Goal: Information Seeking & Learning: Learn about a topic

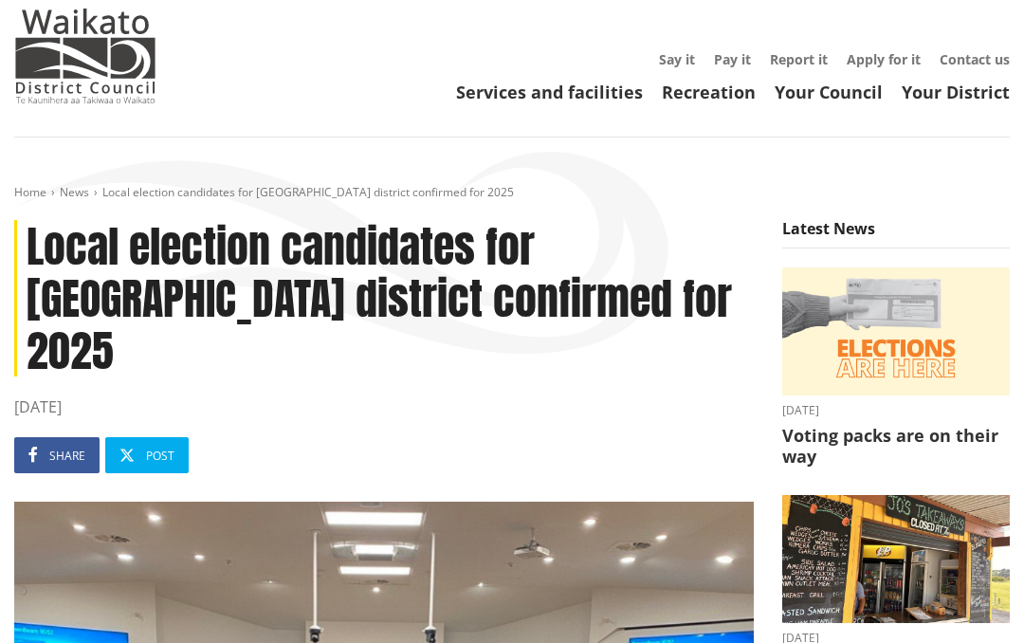
scroll to position [109, 0]
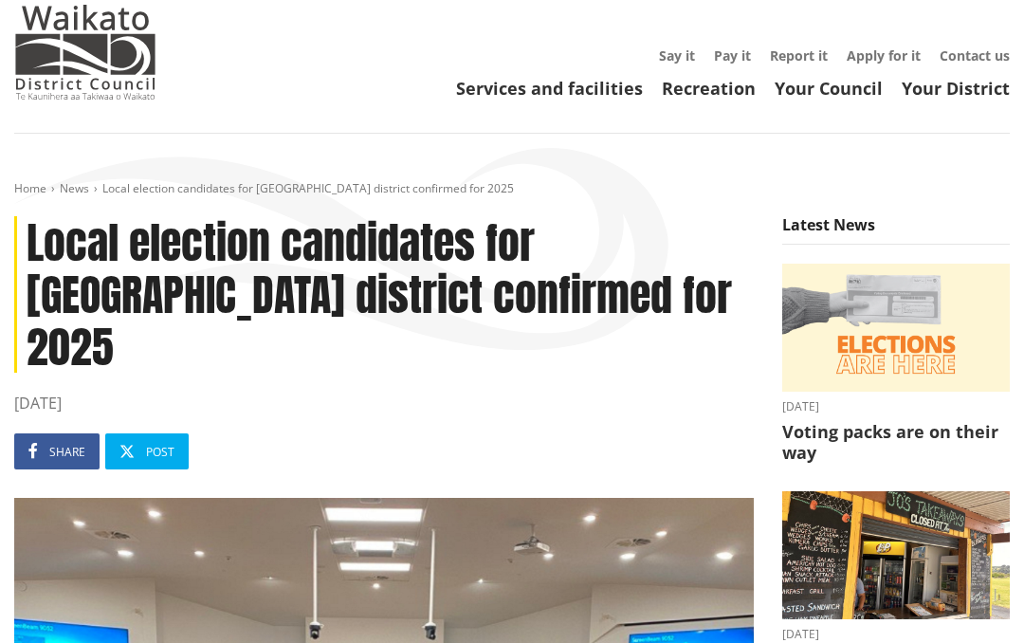
click at [984, 463] on h3 "Voting packs are on their way" at bounding box center [896, 442] width 228 height 41
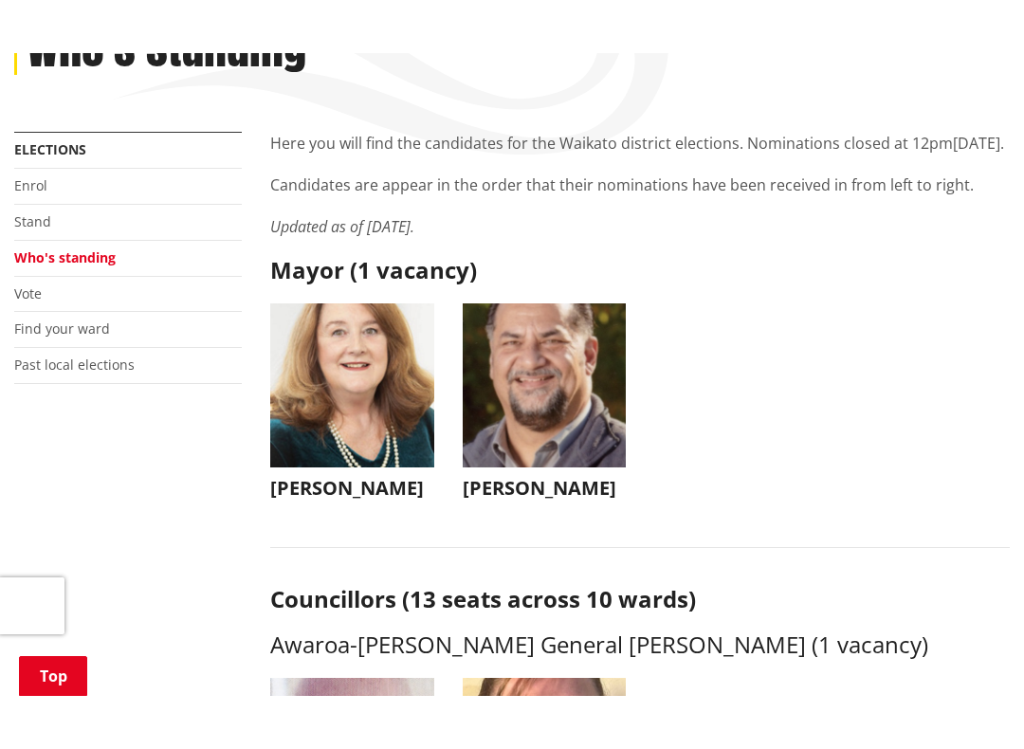
scroll to position [339, 0]
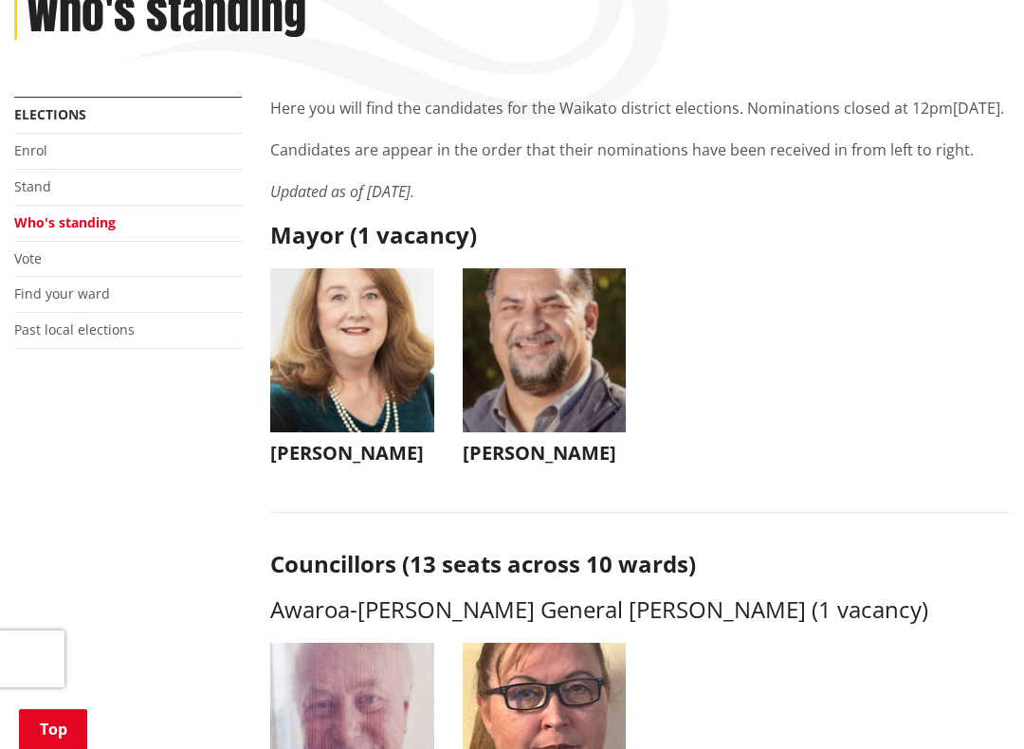
click at [512, 432] on img "button" at bounding box center [545, 350] width 164 height 164
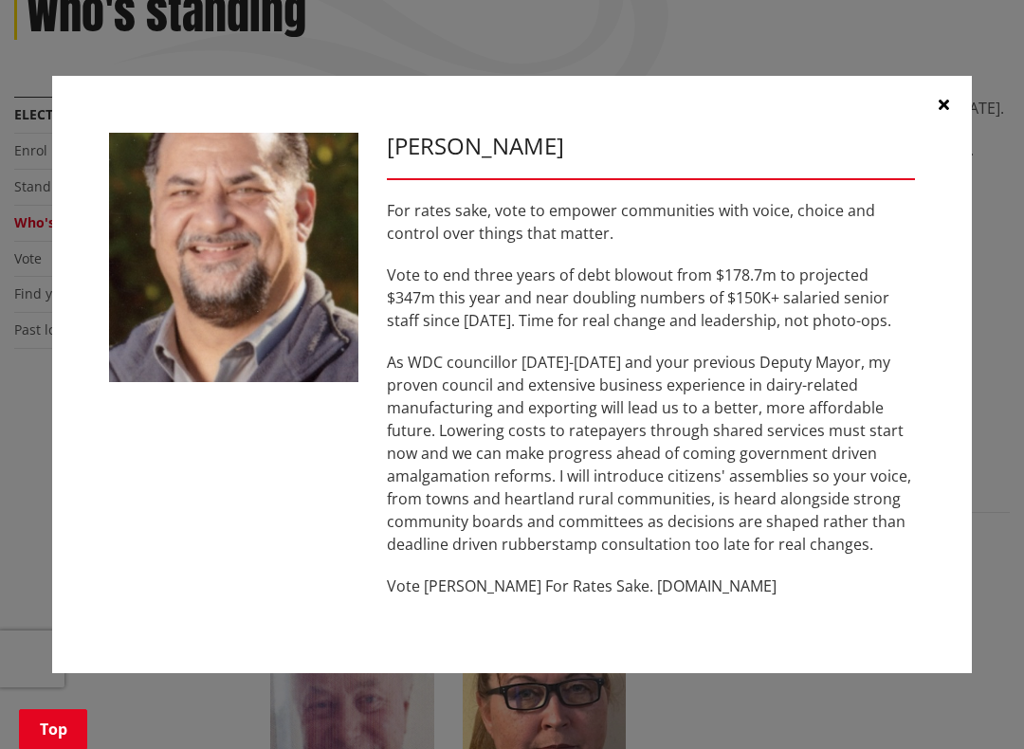
click at [511, 455] on p "As WDC councillor [DATE]-[DATE] and your previous Deputy Mayor, my proven counc…" at bounding box center [651, 453] width 528 height 205
click at [515, 458] on p "As WDC councillor [DATE]-[DATE] and your previous Deputy Mayor, my proven counc…" at bounding box center [651, 453] width 528 height 205
click at [945, 108] on icon "button" at bounding box center [944, 104] width 10 height 15
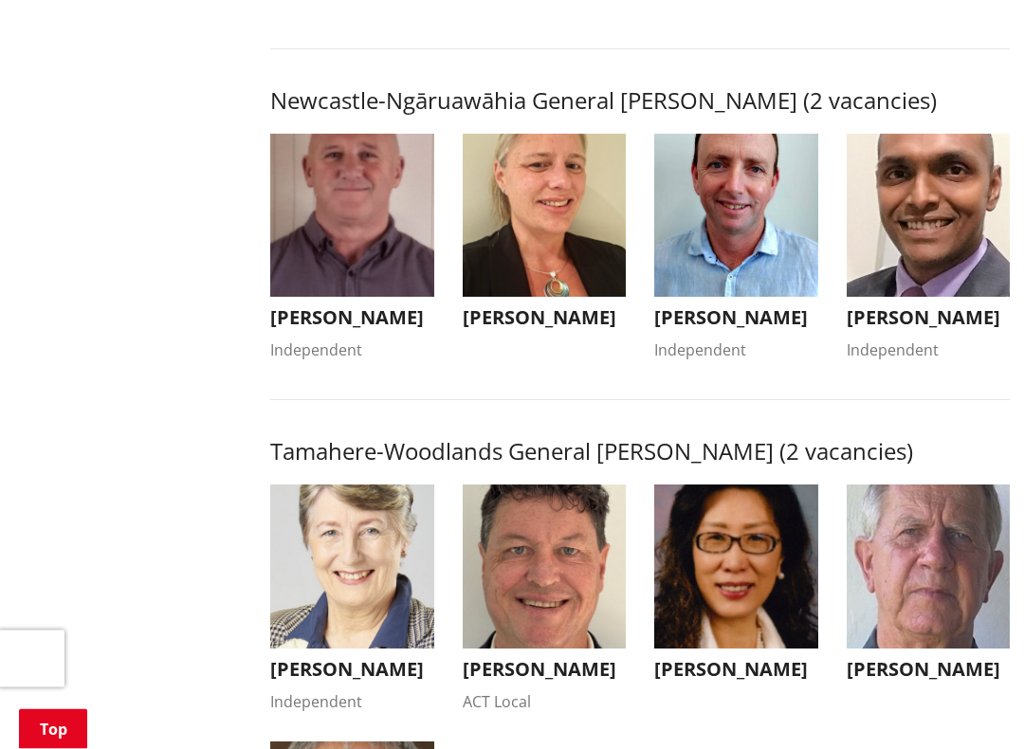
scroll to position [1532, 0]
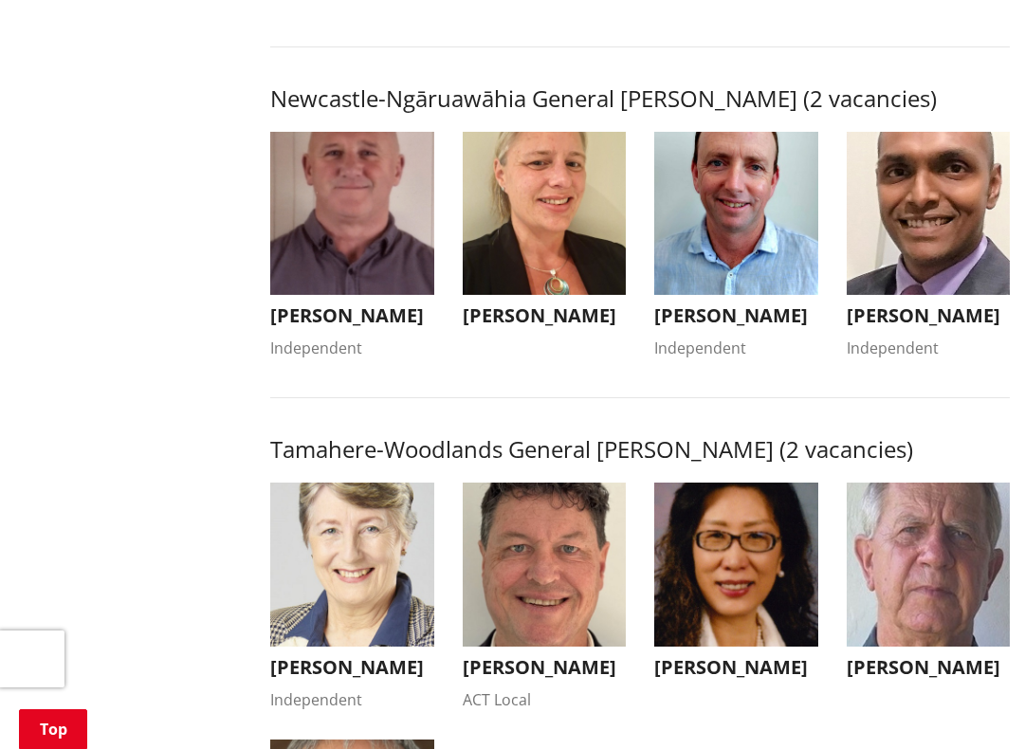
click at [768, 296] on img "button" at bounding box center [736, 214] width 164 height 164
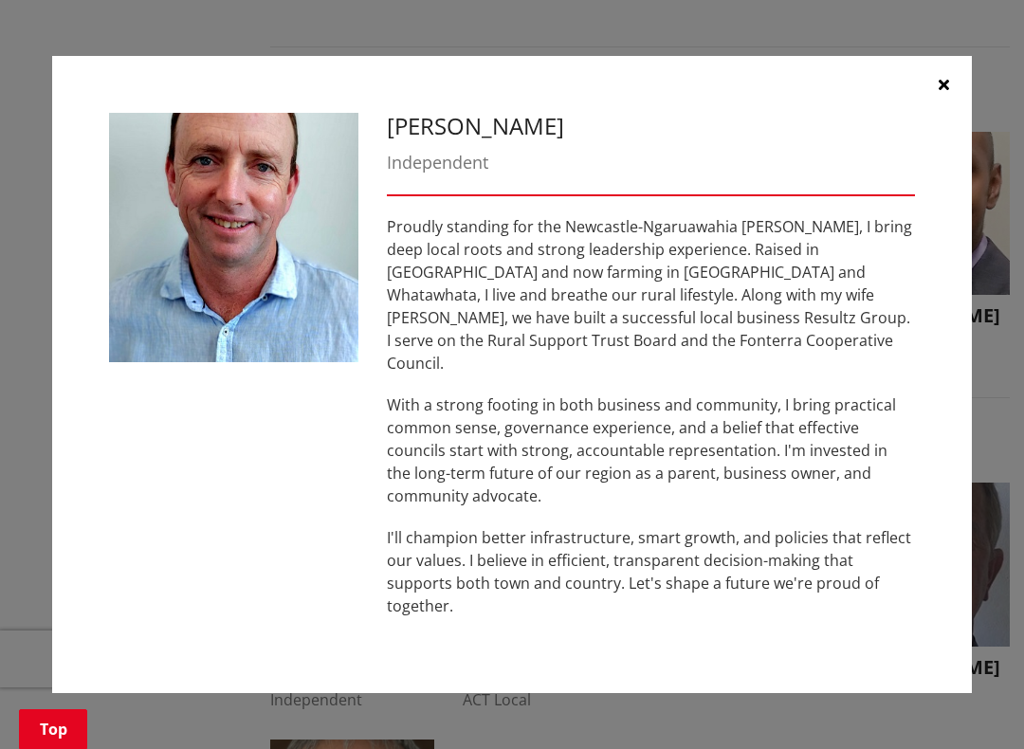
click at [957, 497] on div "Grant Coombes Independent Proudly standing for the Newcastle-Ngaruawahia Ward, …" at bounding box center [512, 374] width 920 height 637
click at [960, 476] on div "Grant Coombes Independent Proudly standing for the Newcastle-Ngaruawahia Ward, …" at bounding box center [512, 374] width 920 height 637
click at [950, 465] on div "Grant Coombes Independent Proudly standing for the Newcastle-Ngaruawahia Ward, …" at bounding box center [512, 374] width 920 height 637
click at [923, 484] on div "Grant Coombes Independent Proudly standing for the Newcastle-Ngaruawahia Ward, …" at bounding box center [651, 374] width 557 height 523
click at [708, 527] on p "I'll champion better infrastructure, smart growth, and policies that reflect ou…" at bounding box center [651, 571] width 528 height 91
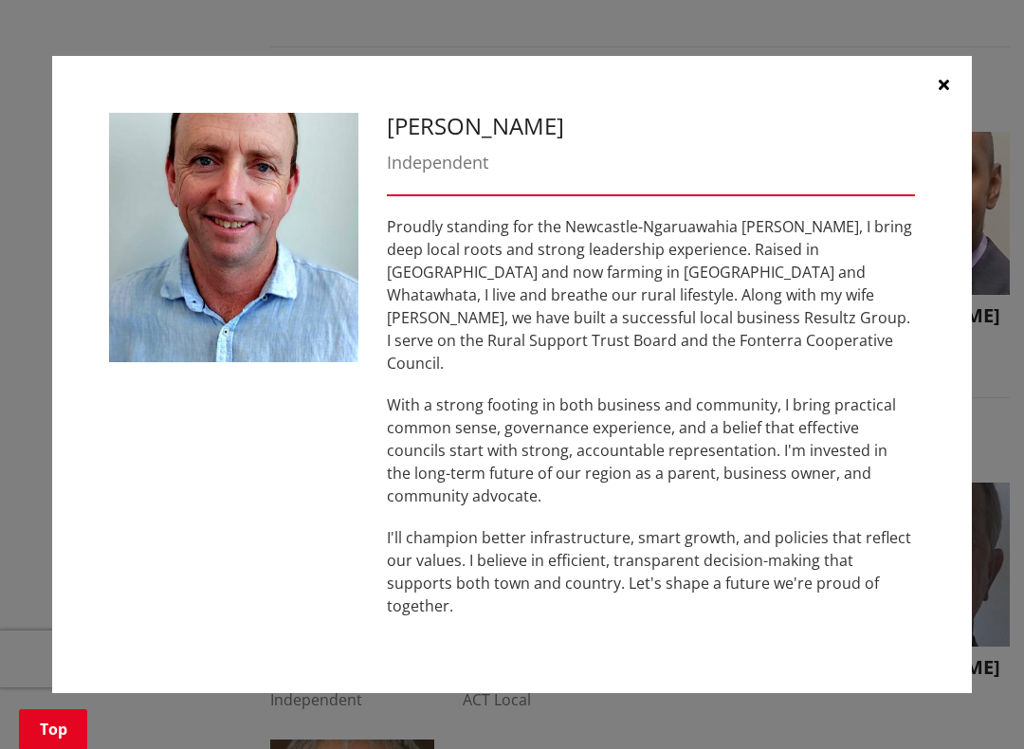
click at [870, 325] on p "Proudly standing for the Newcastle-Ngaruawahia [PERSON_NAME], I bring deep loca…" at bounding box center [651, 294] width 528 height 159
click at [610, 509] on div "Proudly standing for the Newcastle-Ngaruawahia Ward, I bring deep local roots a…" at bounding box center [651, 416] width 528 height 402
click at [615, 522] on div "Proudly standing for the Newcastle-Ngaruawahia Ward, I bring deep local roots a…" at bounding box center [651, 416] width 528 height 402
click at [959, 112] on button "button" at bounding box center [943, 84] width 57 height 57
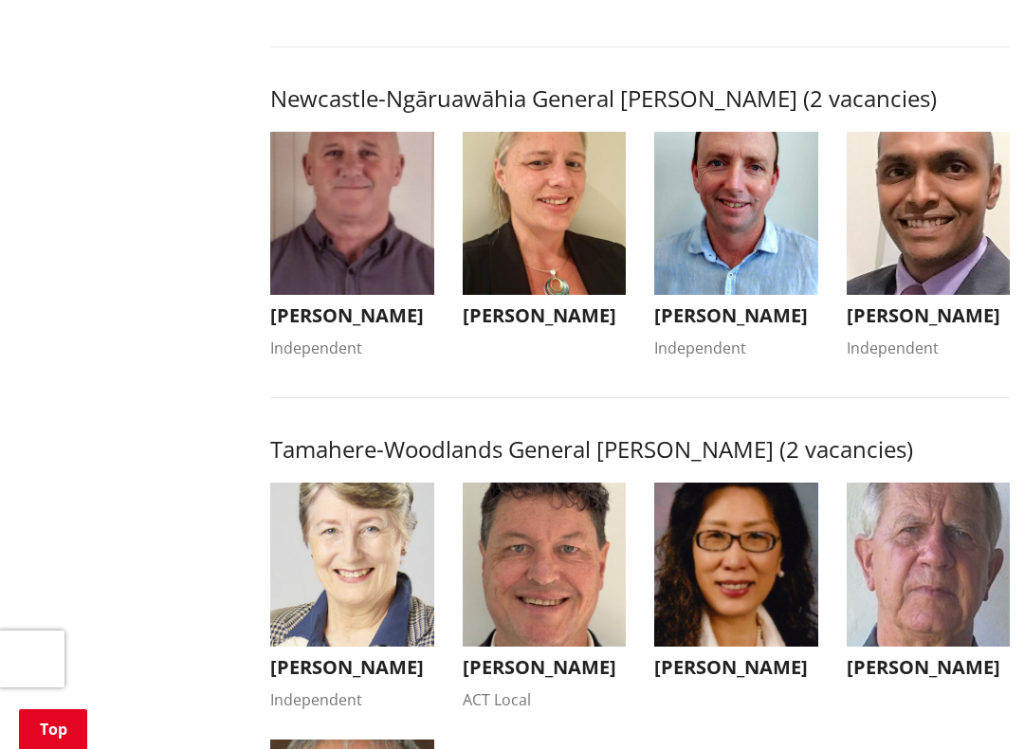
click at [928, 389] on ul "Eugene Patterson Independent Eugene Patterson Independent ecpatterson@xtra.co.n…" at bounding box center [640, 260] width 768 height 257
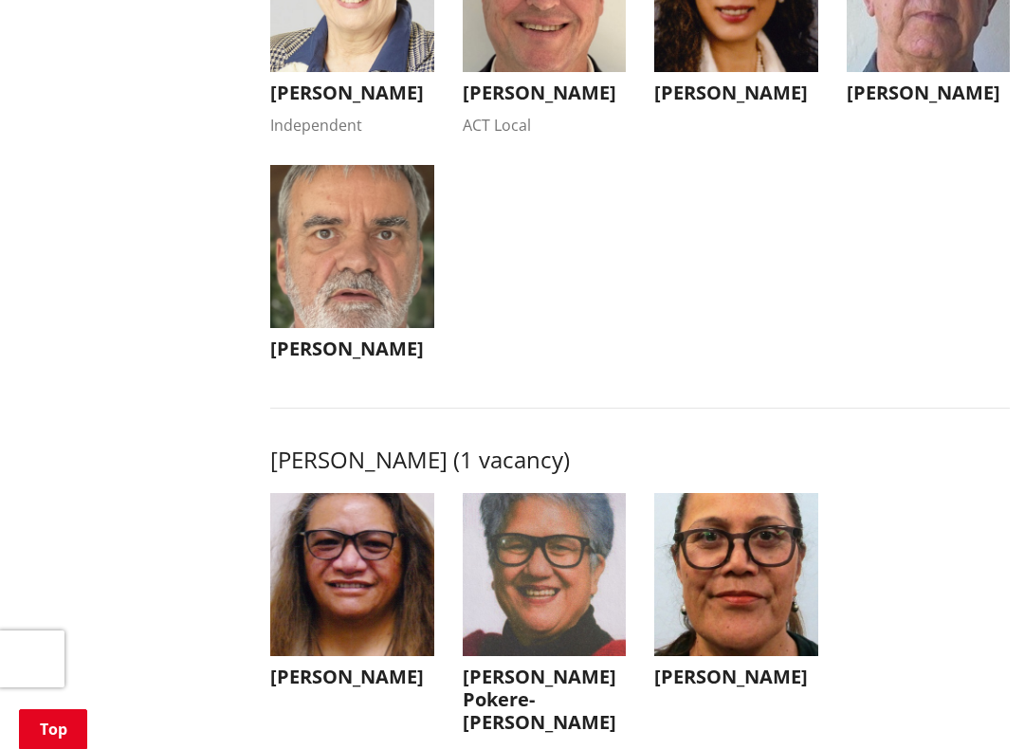
scroll to position [2131, 0]
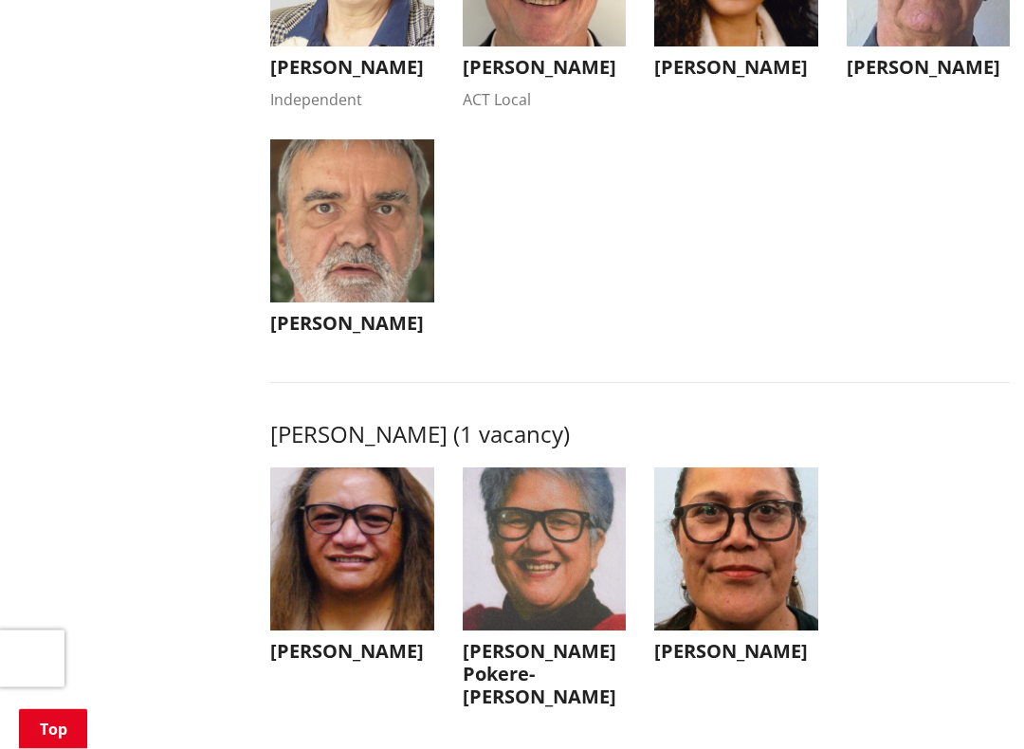
click at [897, 449] on h3 "[PERSON_NAME] (1 vacancy)" at bounding box center [640, 435] width 740 height 27
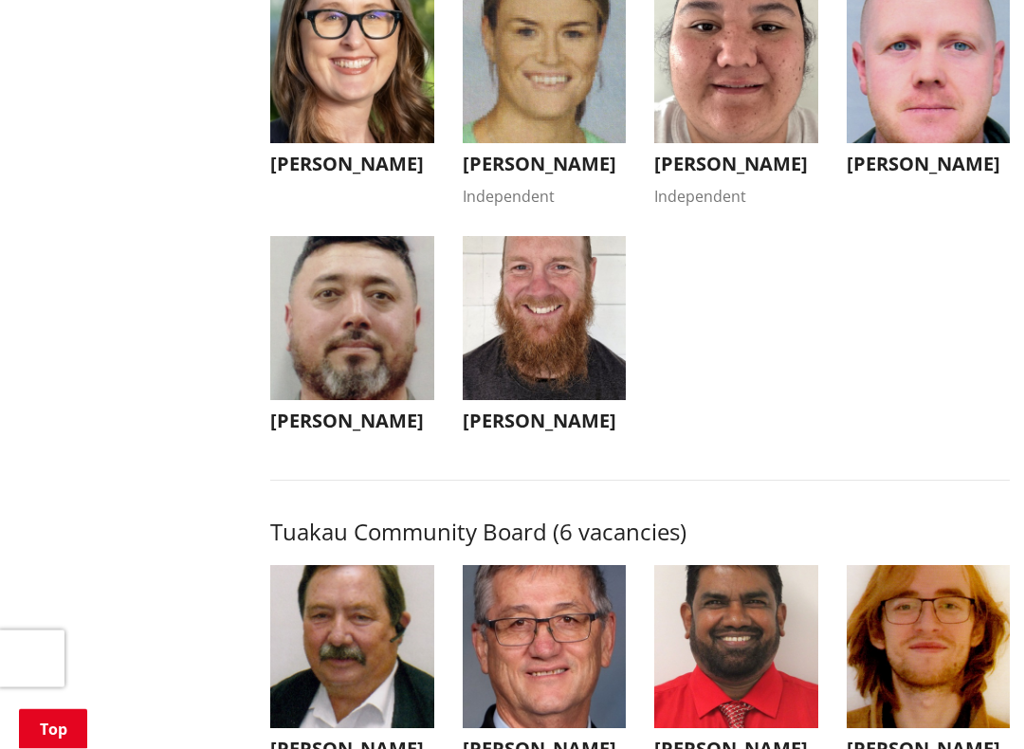
scroll to position [7375, 0]
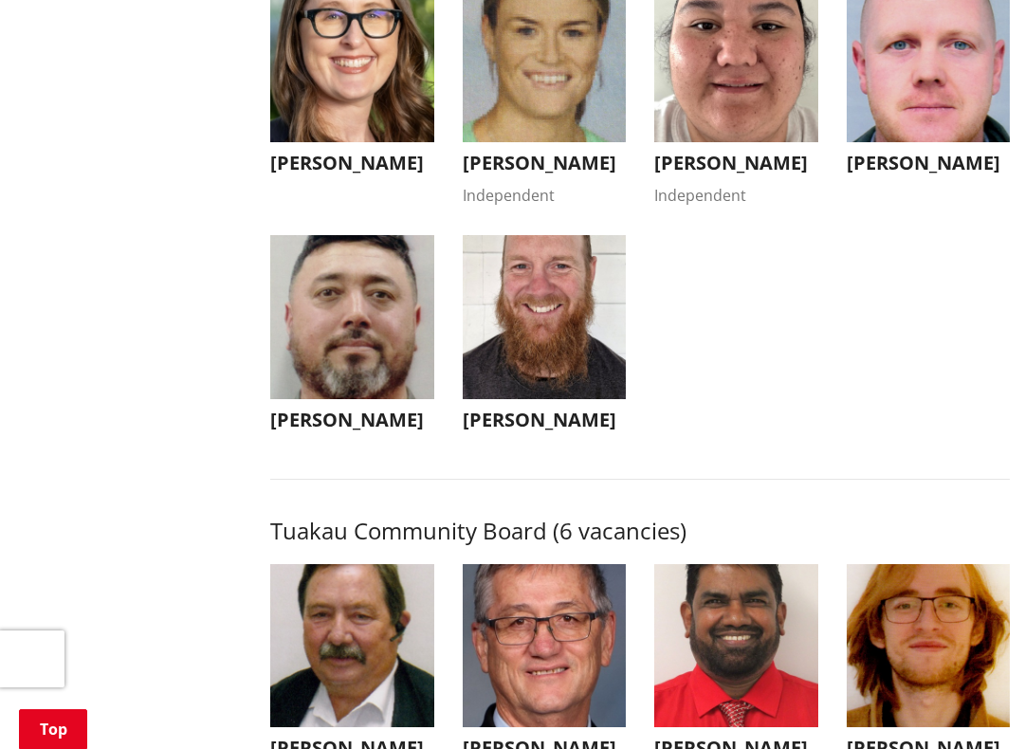
click at [338, 143] on img "button" at bounding box center [352, 61] width 164 height 164
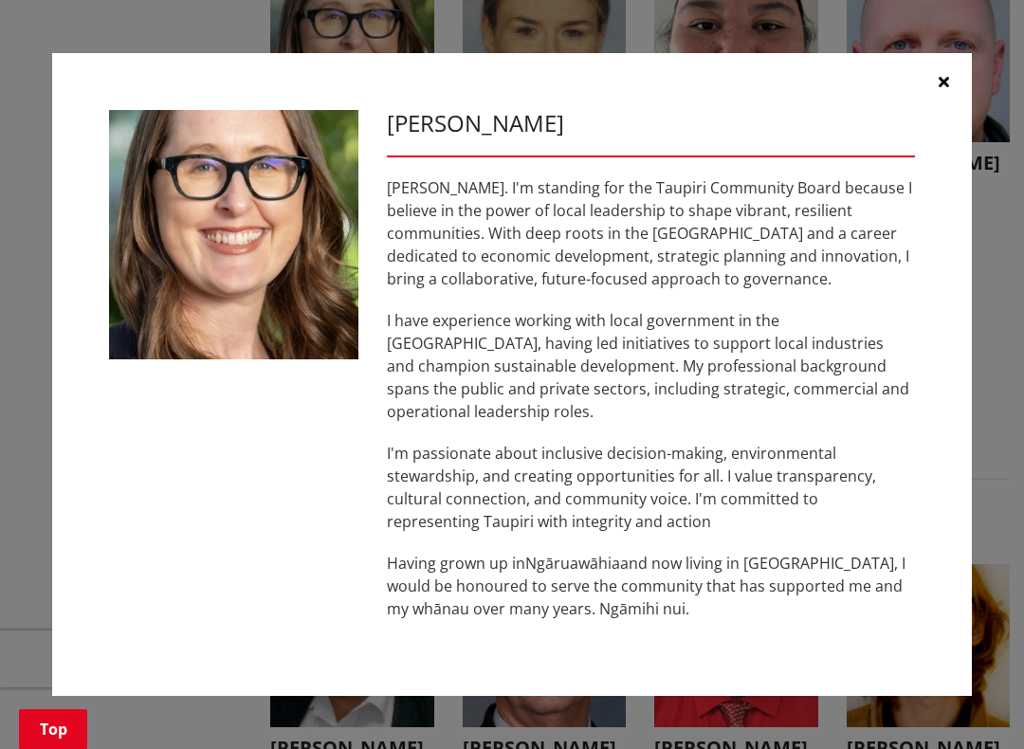
click at [805, 614] on div "Rosemary Spragg Tēnā koe . I'm standing for the Taupiri Community Board because…" at bounding box center [651, 375] width 557 height 530
click at [71, 3] on div "Rosemary Spragg Tēnā koe . I'm standing for the Taupiri Community Board because…" at bounding box center [512, 374] width 1024 height 749
click at [957, 75] on button "button" at bounding box center [943, 81] width 57 height 57
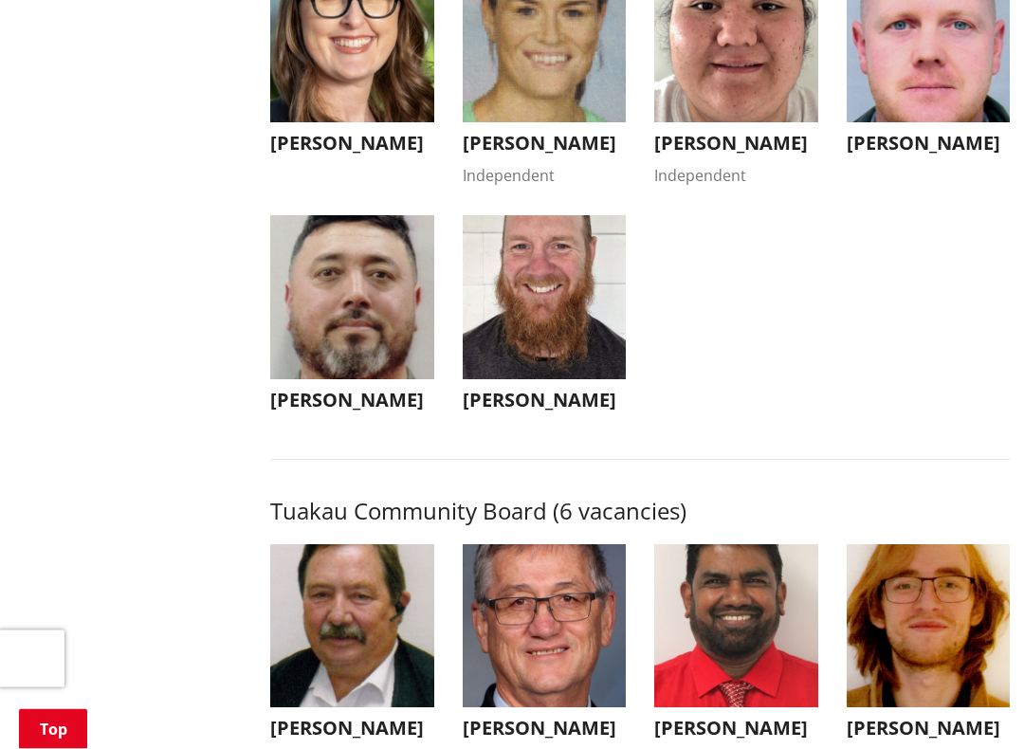
scroll to position [7395, 0]
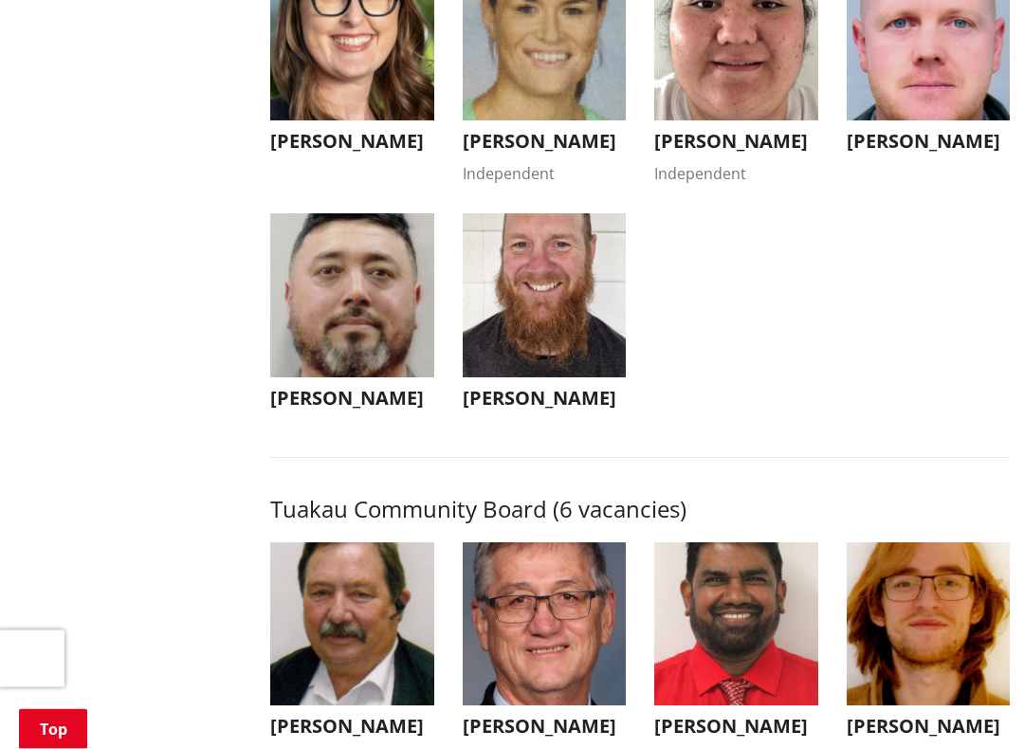
click at [539, 122] on img "button" at bounding box center [545, 40] width 164 height 164
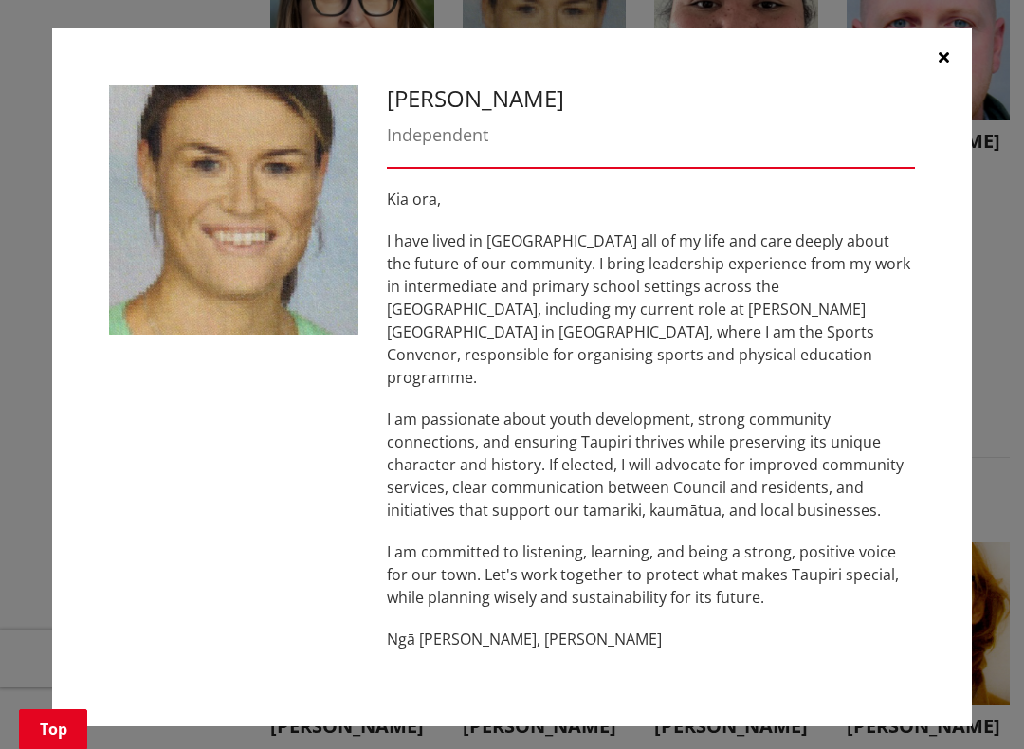
click at [874, 589] on div "Kia ora, I have lived in Taupiri all of my life and care deeply about the futur…" at bounding box center [651, 419] width 528 height 463
click at [941, 64] on icon "button" at bounding box center [944, 56] width 10 height 15
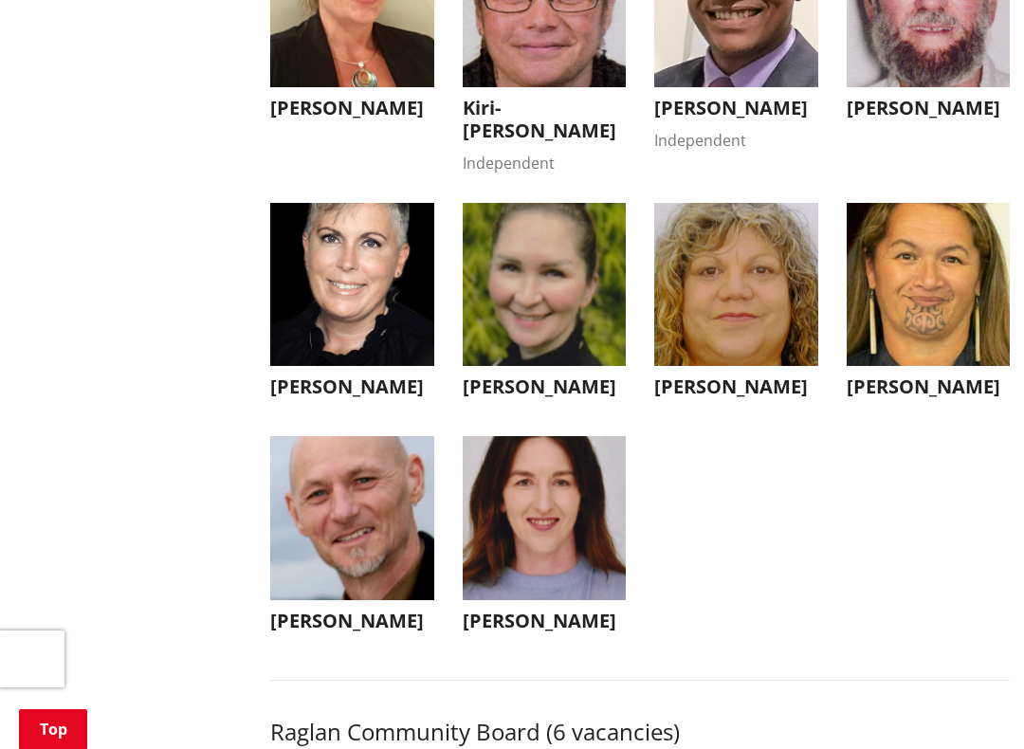
scroll to position [5784, 0]
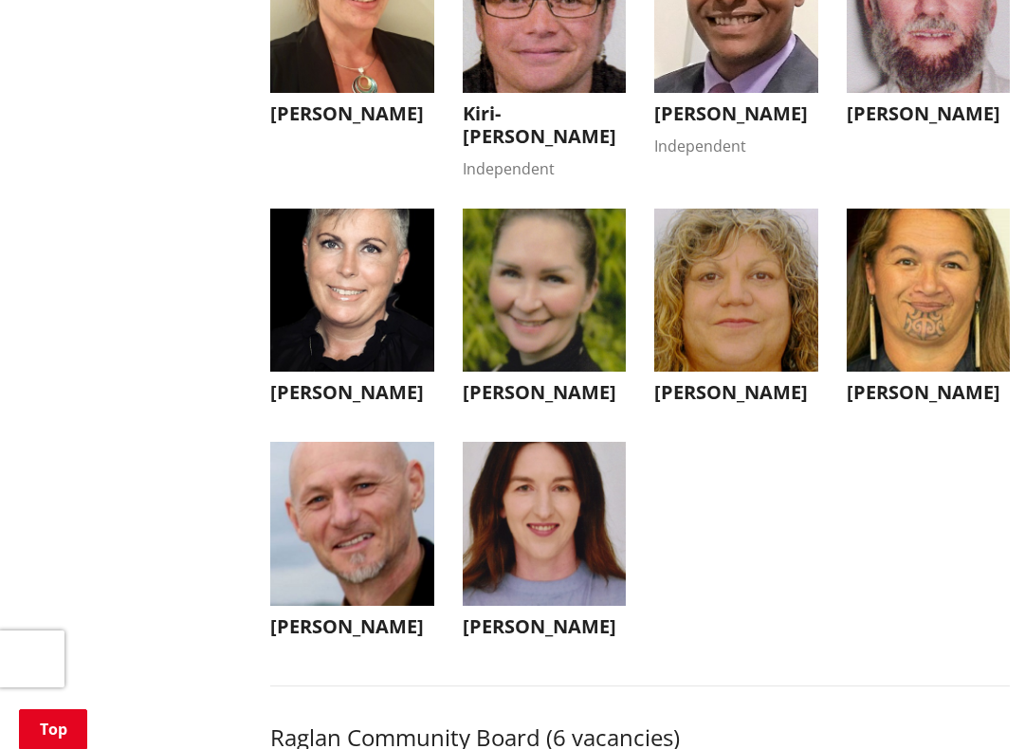
click at [584, 373] on img "button" at bounding box center [545, 291] width 164 height 164
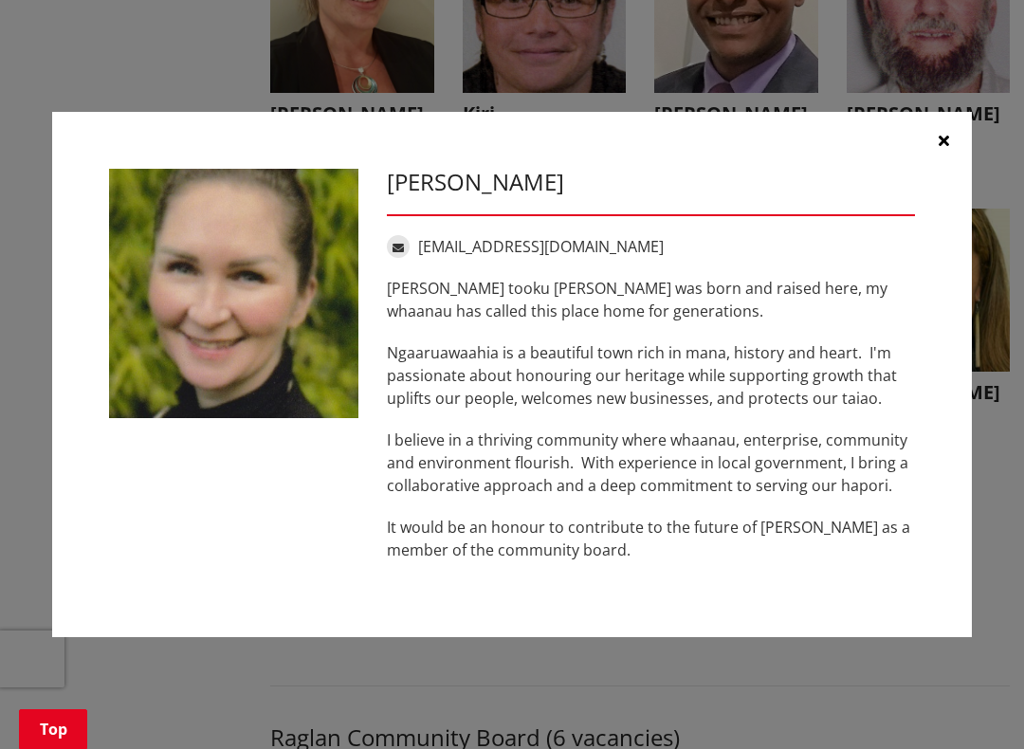
click at [566, 215] on hr at bounding box center [651, 215] width 528 height 2
click at [631, 248] on div "[EMAIL_ADDRESS][DOMAIN_NAME]" at bounding box center [651, 246] width 528 height 23
click at [950, 147] on button "button" at bounding box center [943, 140] width 57 height 57
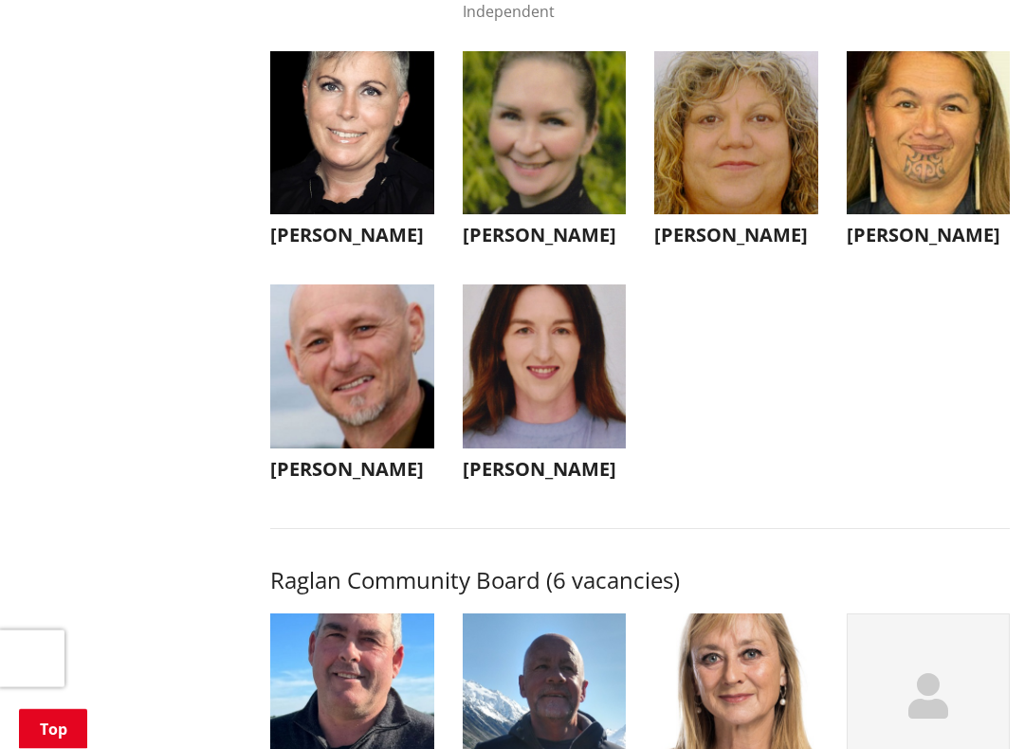
scroll to position [5965, 0]
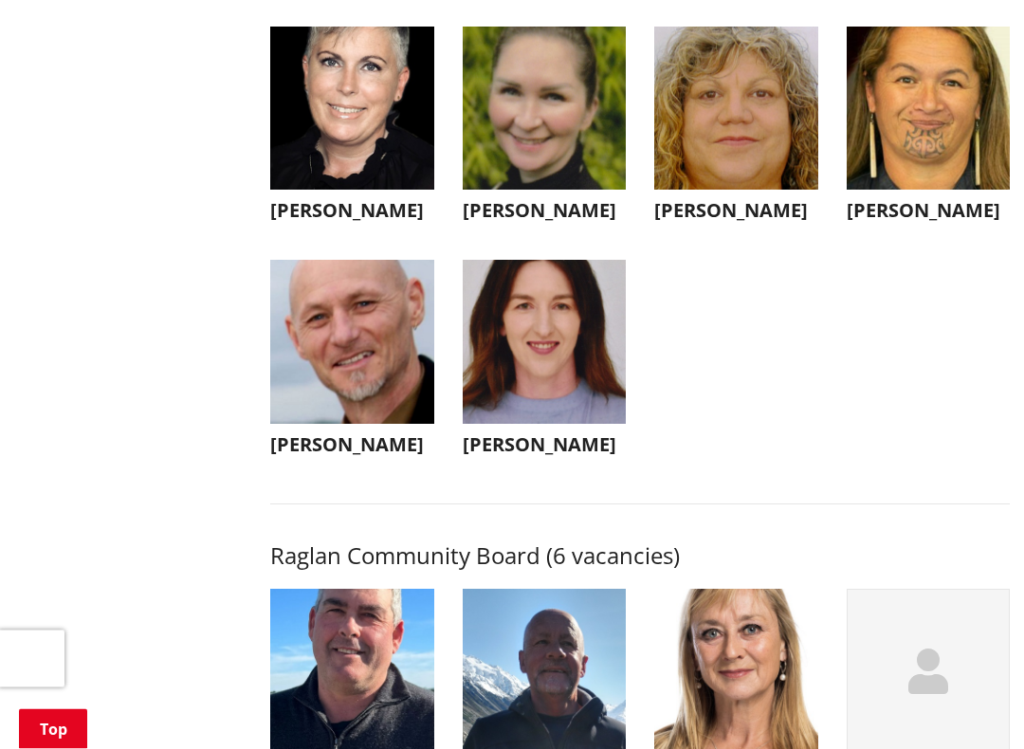
click at [358, 425] on img "button" at bounding box center [352, 343] width 164 height 164
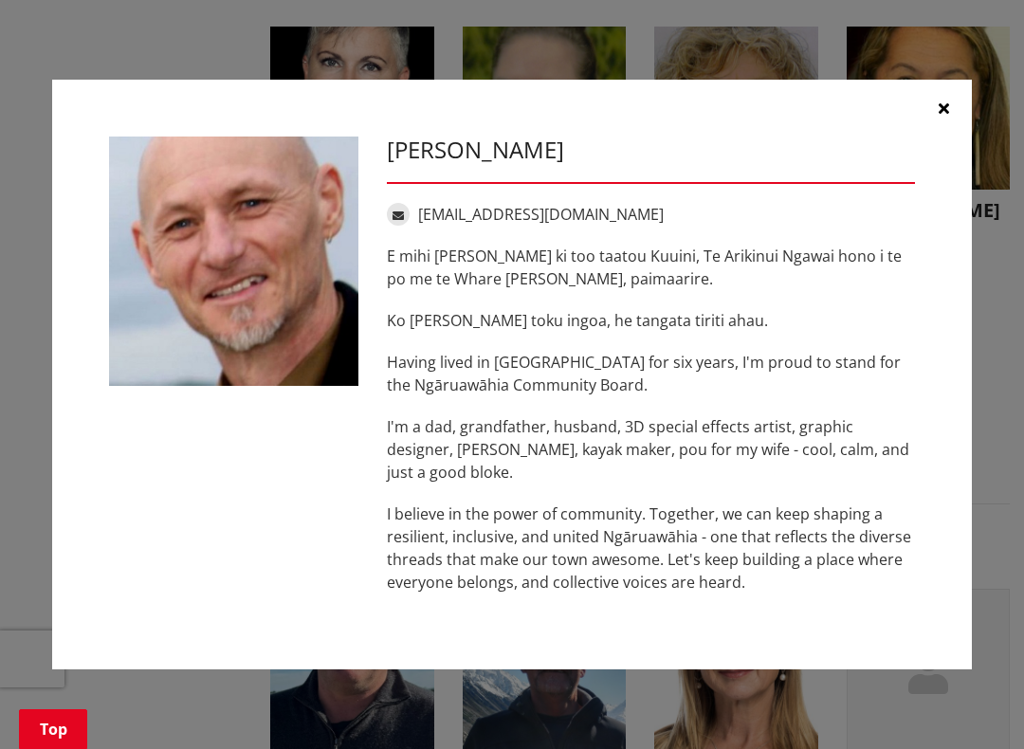
click at [971, 109] on button "button" at bounding box center [943, 108] width 57 height 57
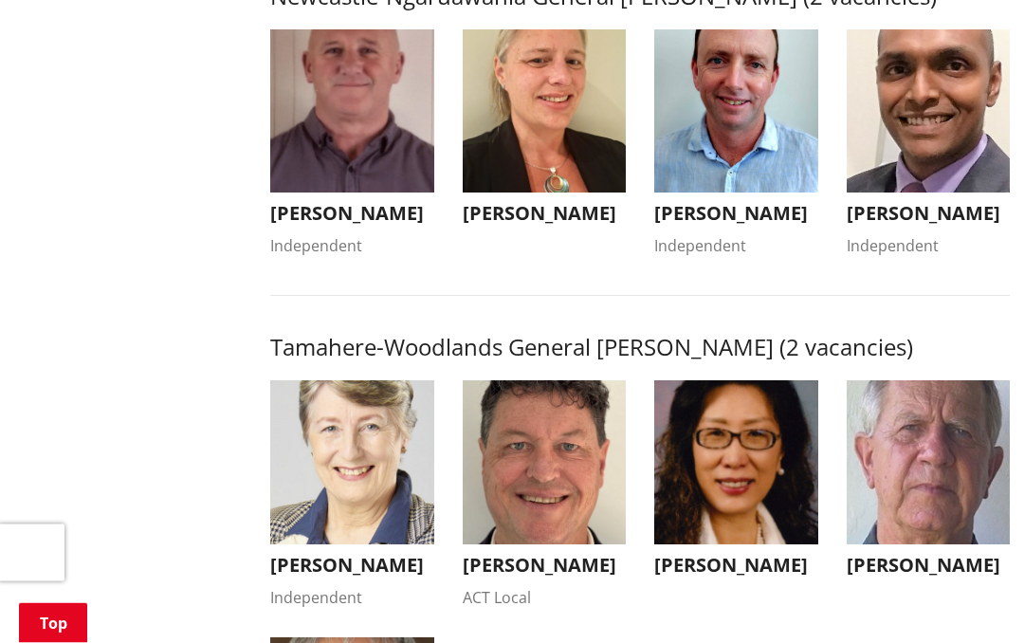
scroll to position [1566, 0]
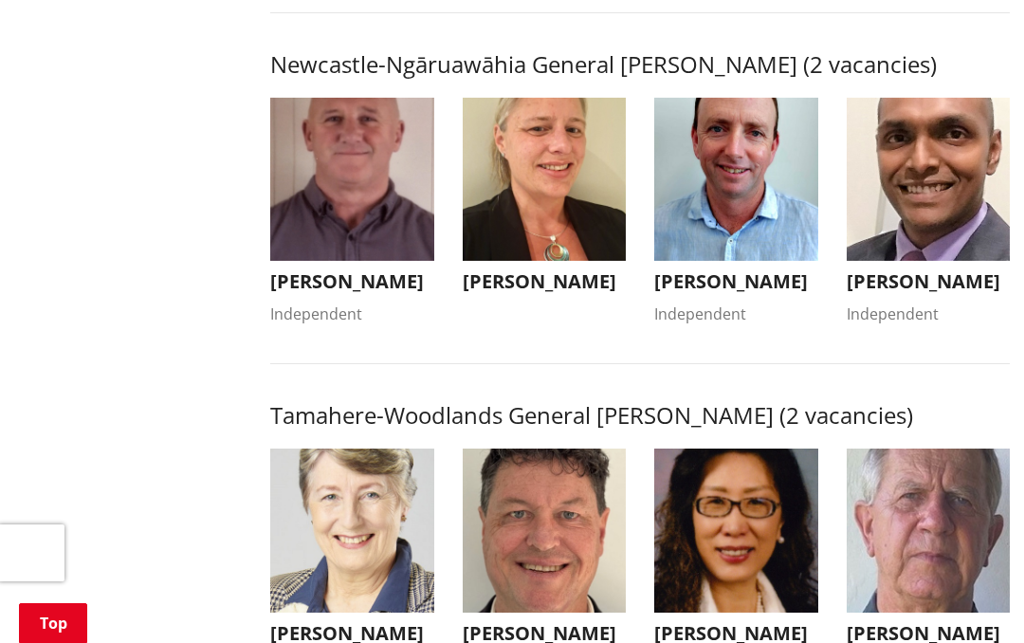
click at [553, 262] on img "button" at bounding box center [545, 180] width 164 height 164
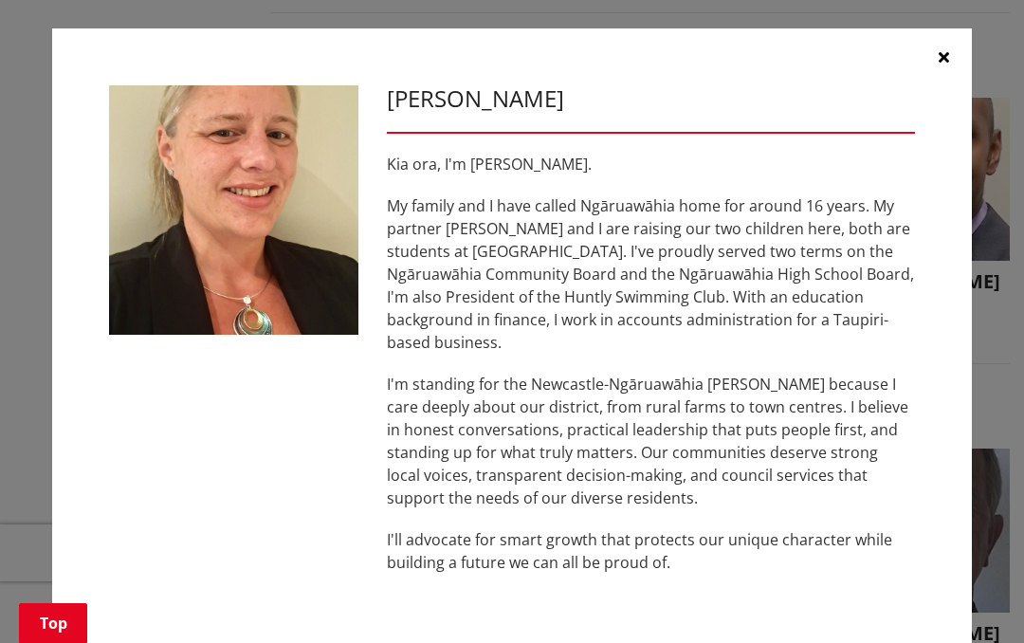
scroll to position [0, 0]
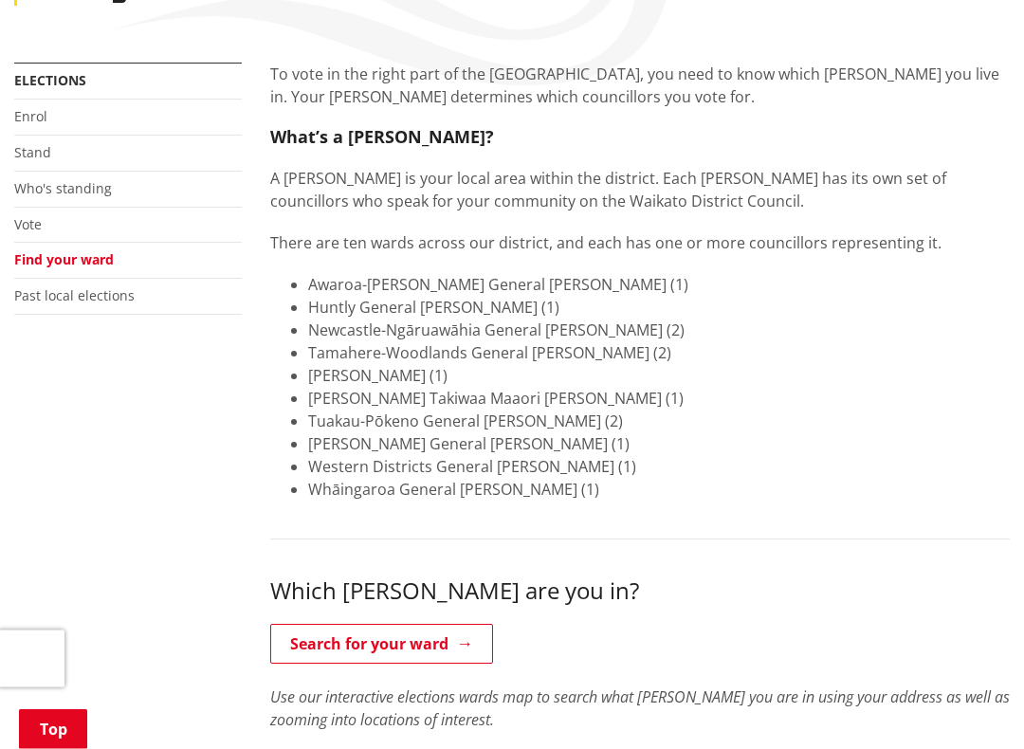
scroll to position [375, 0]
click at [479, 642] on link "Search for your ward" at bounding box center [381, 643] width 223 height 40
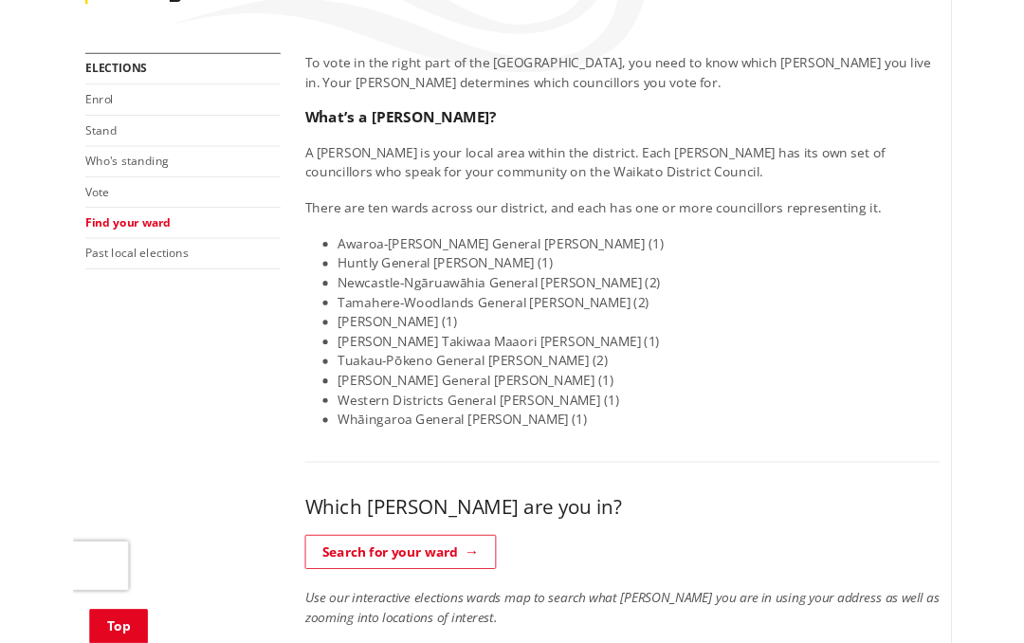
scroll to position [428, 0]
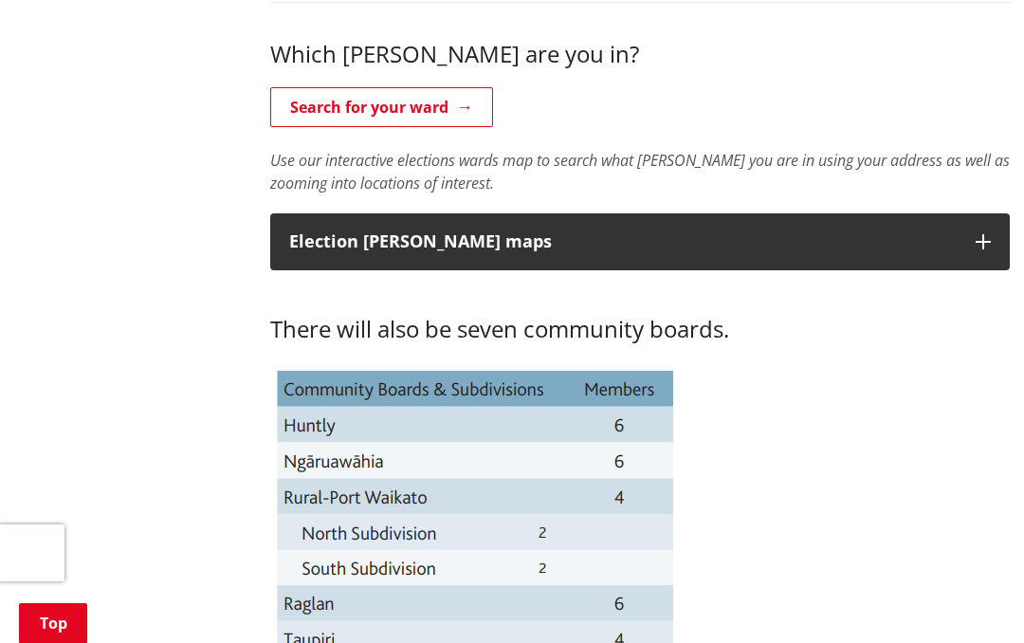
scroll to position [903, 0]
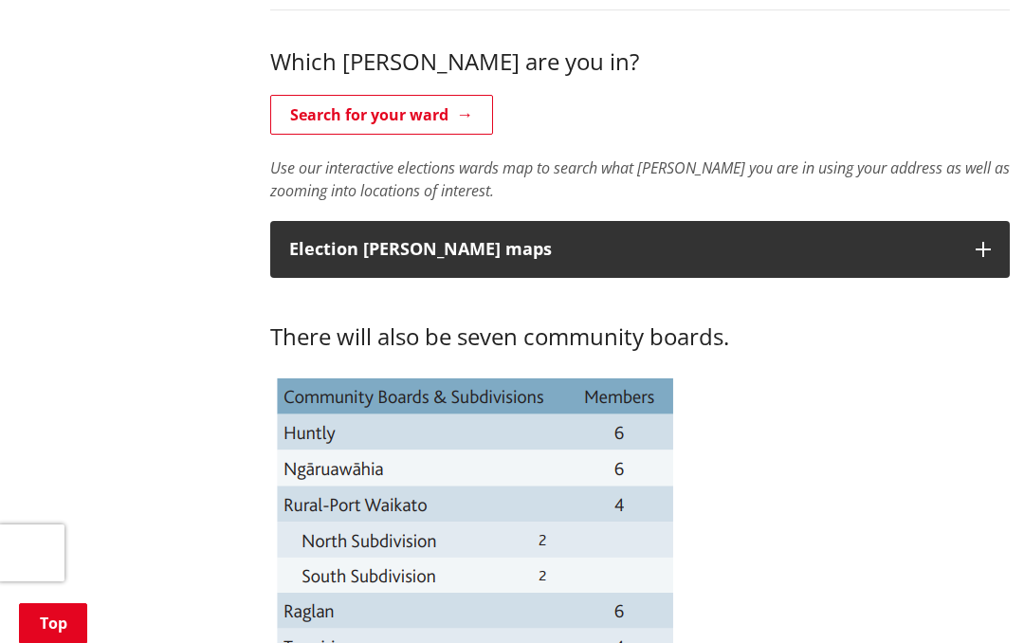
click at [993, 278] on button "Election ward maps" at bounding box center [640, 249] width 740 height 57
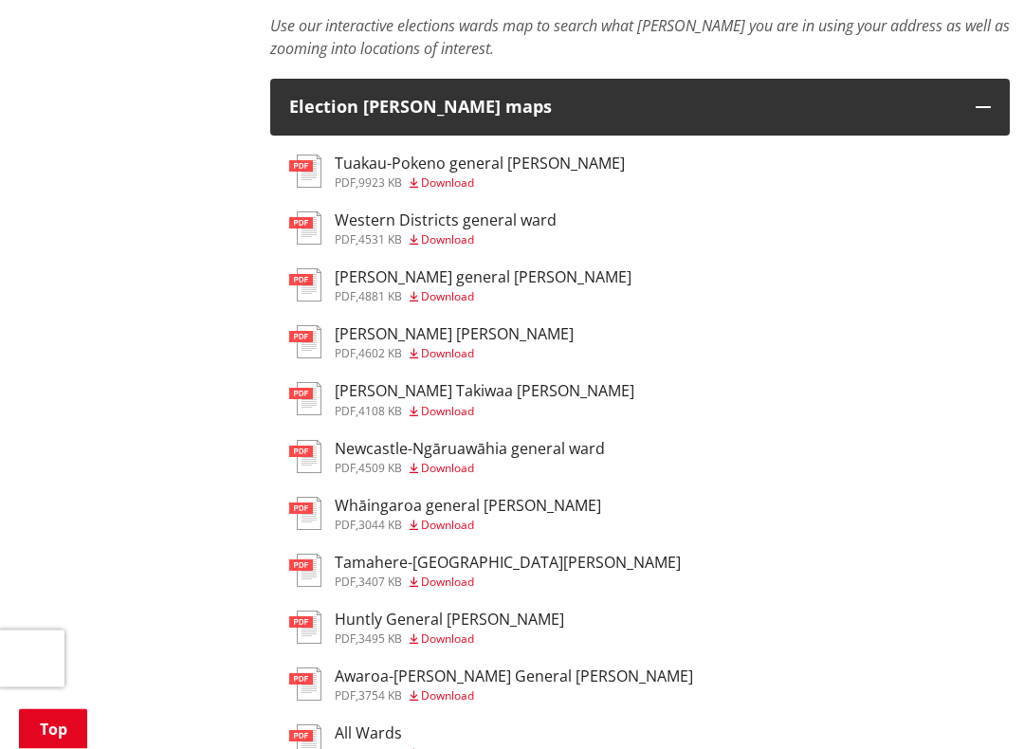
scroll to position [1050, 0]
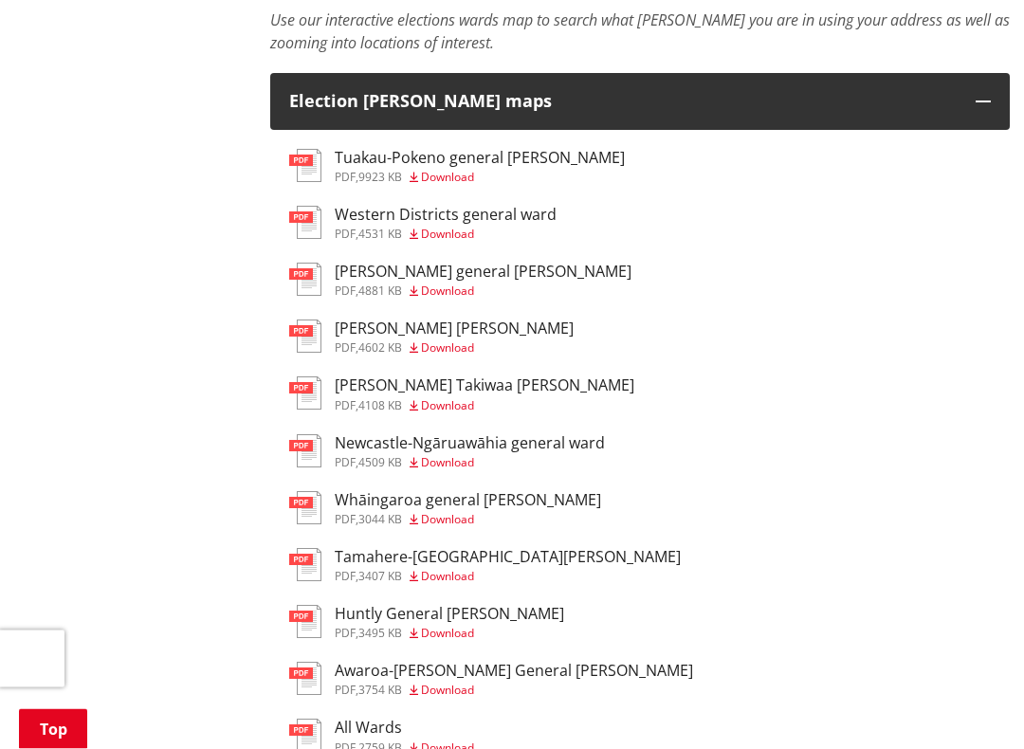
click at [400, 453] on h3 "Newcastle-Ngāruawāhia general ward" at bounding box center [470, 444] width 270 height 18
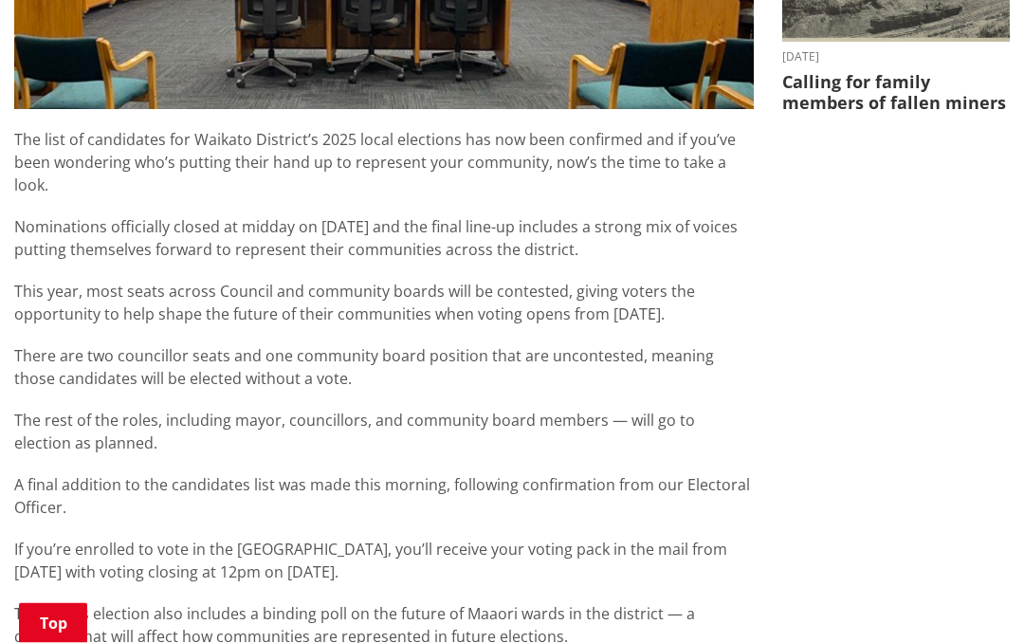
scroll to position [900, 0]
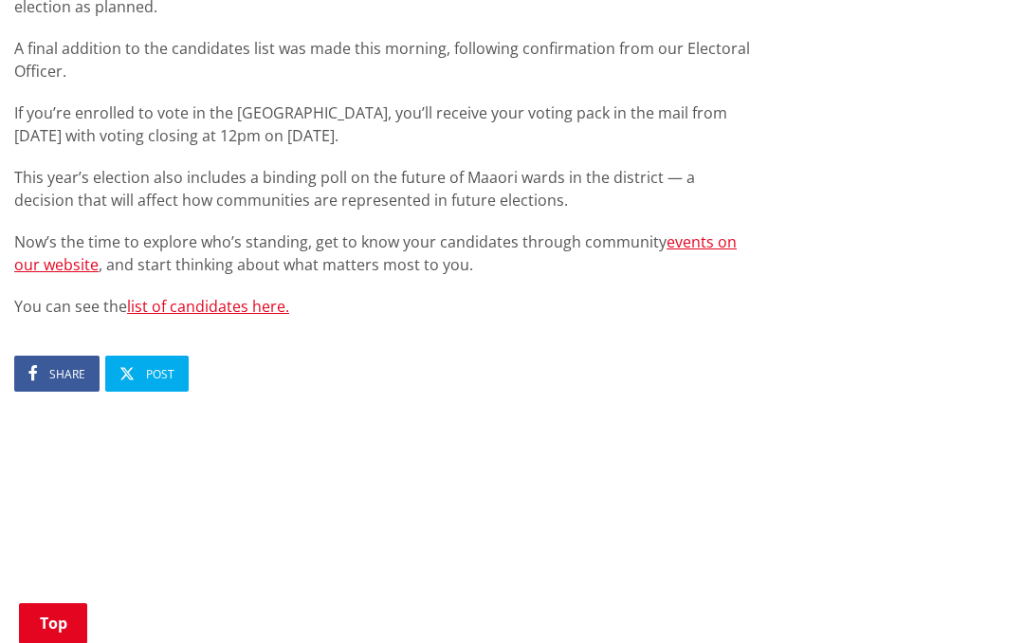
scroll to position [1312, 0]
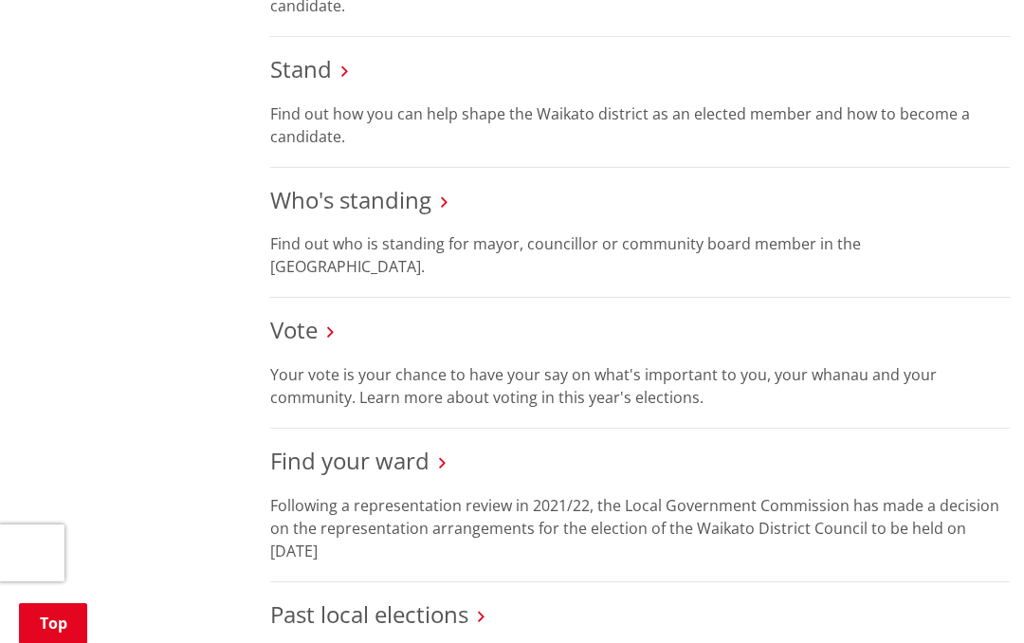
scroll to position [1908, 0]
click at [373, 265] on p "Find out who is standing for mayor, councillor or community board member in the…" at bounding box center [640, 256] width 740 height 46
click at [372, 265] on p "Find out who is standing for mayor, councillor or community board member in the…" at bounding box center [640, 256] width 740 height 46
click at [404, 216] on link "Who's standing" at bounding box center [350, 200] width 161 height 31
click at [417, 210] on link "Who's standing" at bounding box center [350, 200] width 161 height 31
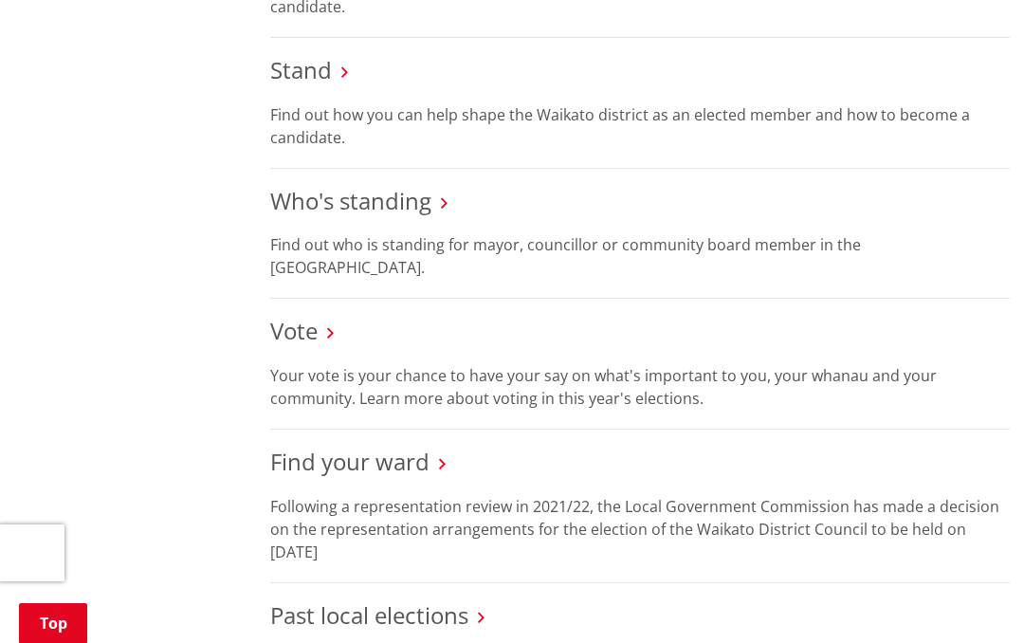
click at [417, 216] on link "Who's standing" at bounding box center [350, 200] width 161 height 31
click at [506, 277] on p "Find out who is standing for mayor, councillor or community board member in the…" at bounding box center [640, 256] width 740 height 46
click at [353, 286] on li "Who's standing Find out who is standing for mayor, councillor or community boar…" at bounding box center [640, 234] width 740 height 131
click at [776, 300] on li "Who's standing Find out who is standing for mayor, councillor or community boar…" at bounding box center [640, 234] width 740 height 131
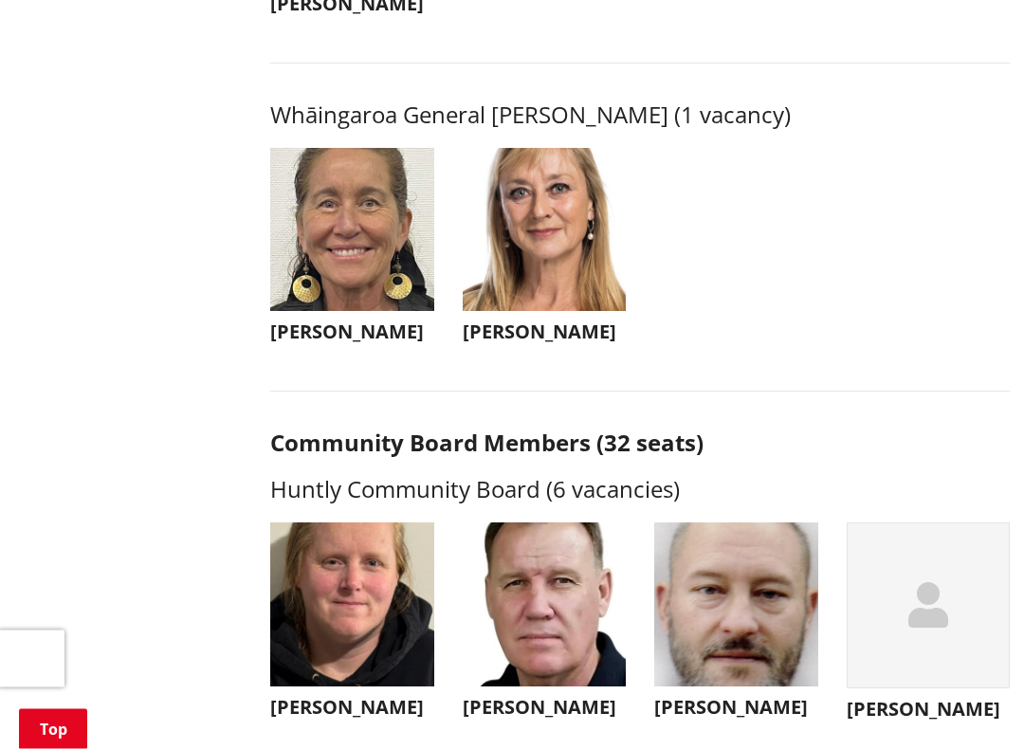
scroll to position [4371, 0]
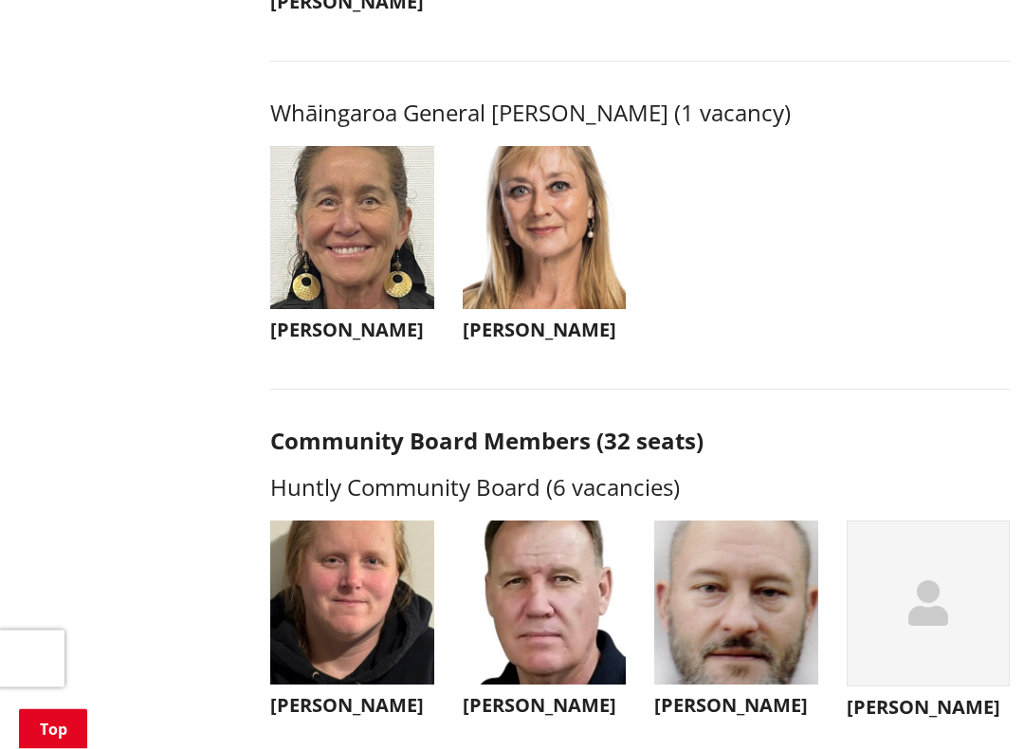
click at [557, 311] on img "button" at bounding box center [545, 229] width 164 height 164
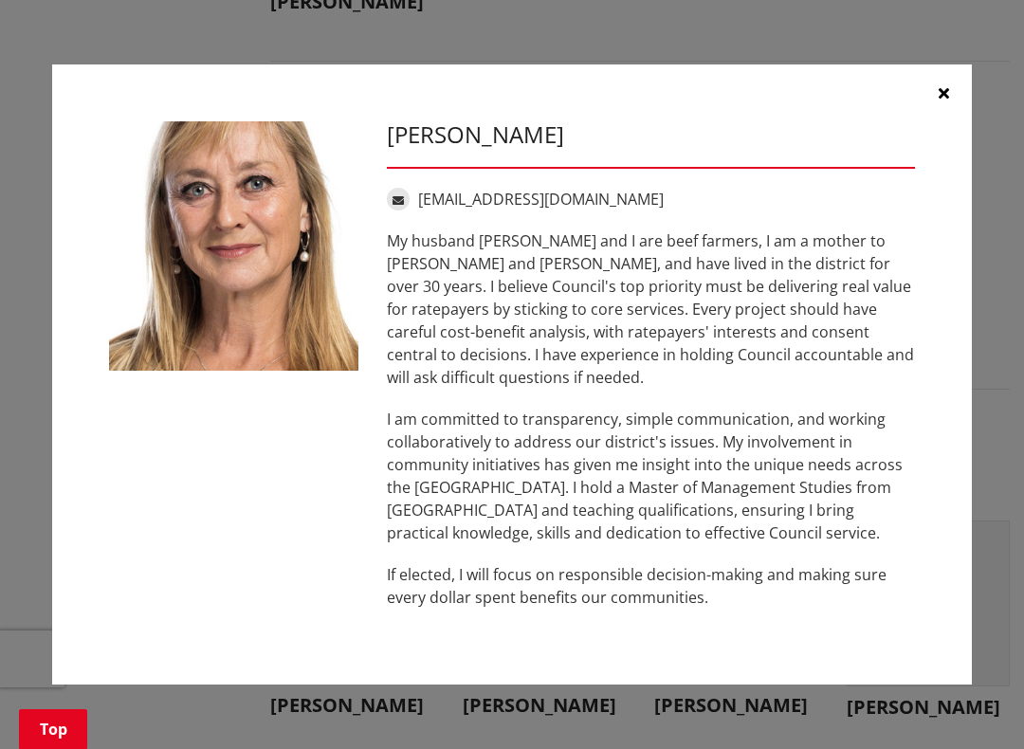
click at [941, 96] on button "button" at bounding box center [943, 92] width 57 height 57
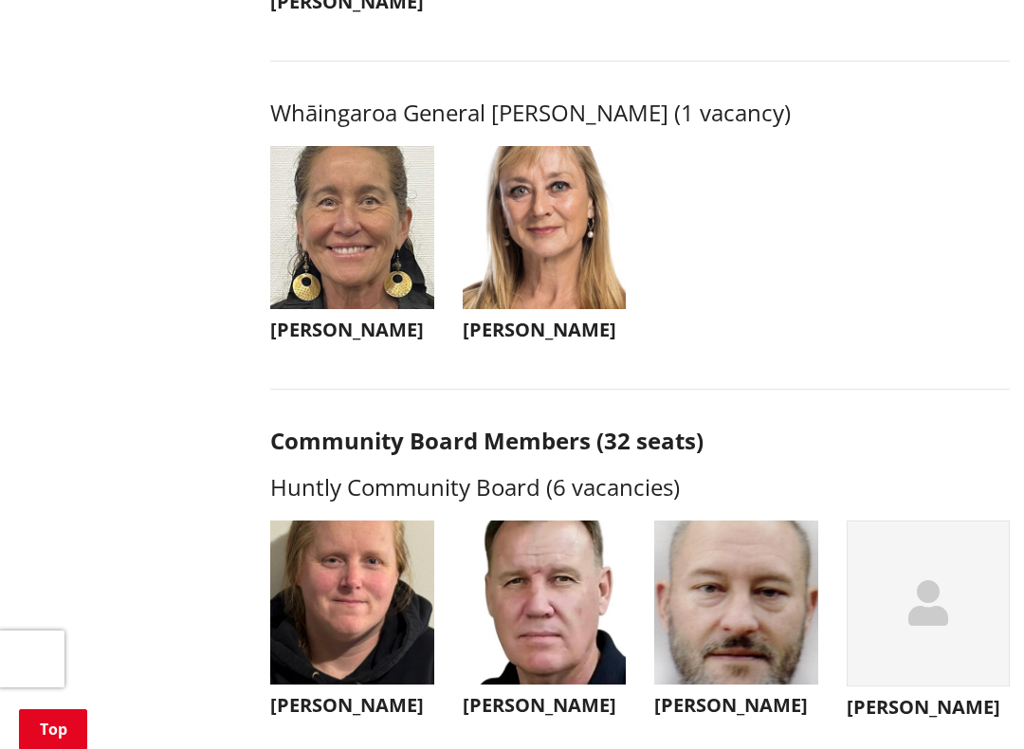
click at [551, 310] on img "button" at bounding box center [545, 228] width 164 height 164
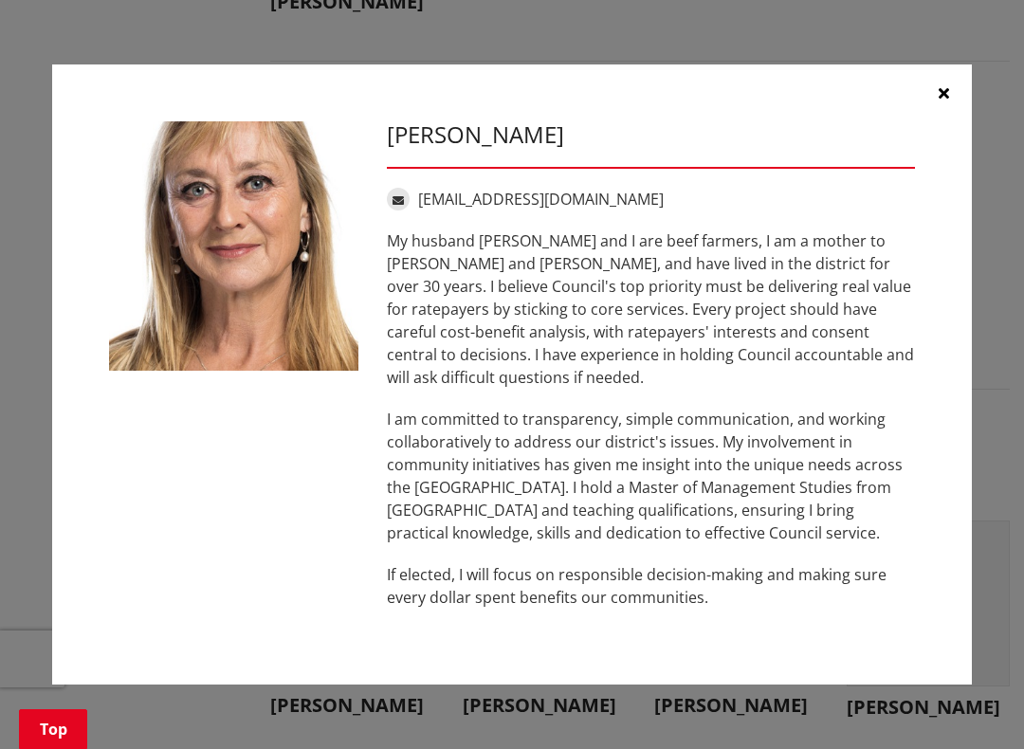
click at [892, 517] on p "I am committed to transparency, simple communication, and working collaborative…" at bounding box center [651, 476] width 528 height 137
click at [467, 577] on p "If elected, I will focus on responsible decision-making and making sure every d…" at bounding box center [651, 586] width 528 height 46
click at [250, 539] on div "[PERSON_NAME] [EMAIL_ADDRESS][DOMAIN_NAME] My husband [PERSON_NAME] and I are b…" at bounding box center [512, 374] width 834 height 507
click at [265, 594] on div "[PERSON_NAME] [EMAIL_ADDRESS][DOMAIN_NAME] My husband [PERSON_NAME] and I are b…" at bounding box center [512, 374] width 834 height 507
click at [946, 100] on icon "button" at bounding box center [944, 92] width 10 height 15
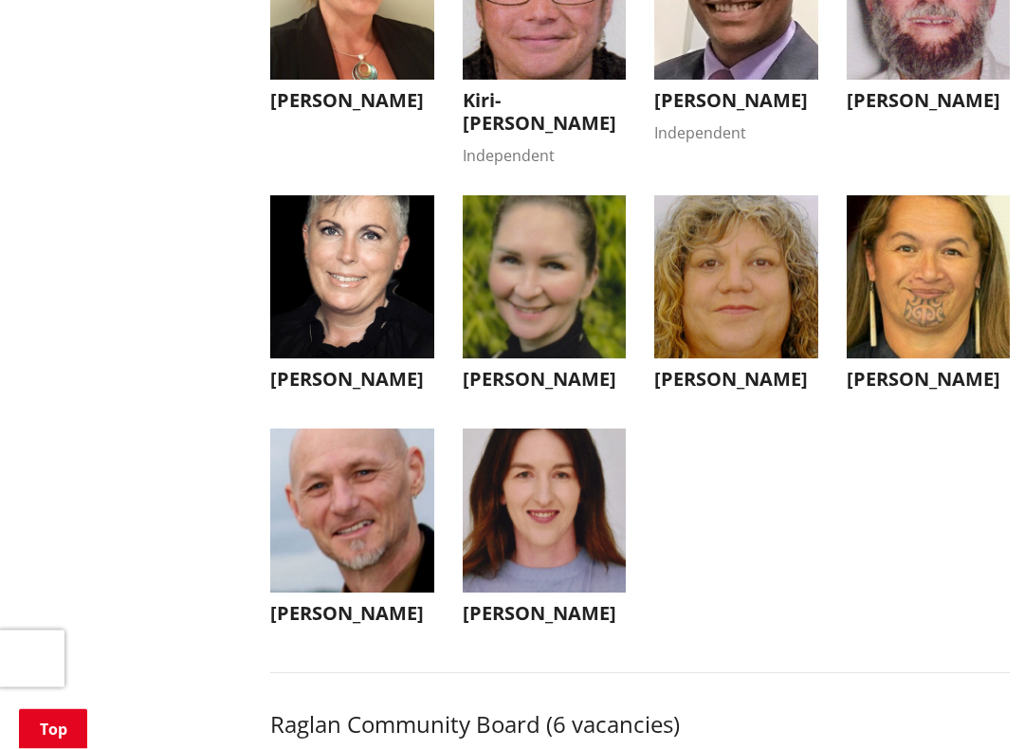
scroll to position [5797, 0]
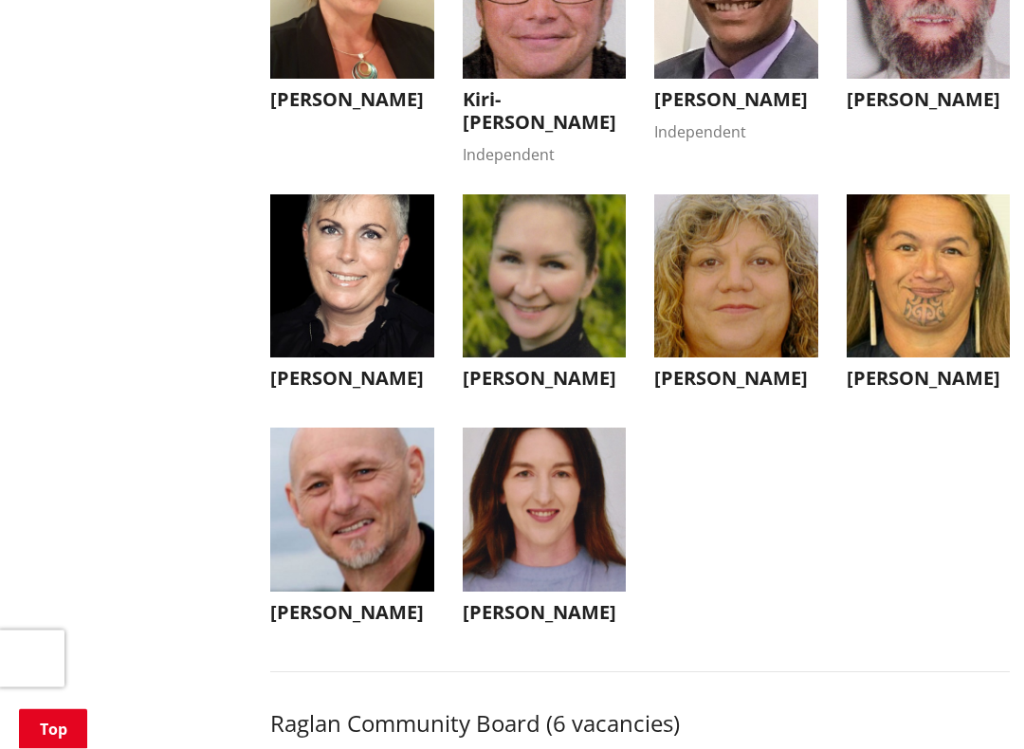
click at [765, 144] on button "[PERSON_NAME] Independent" at bounding box center [736, 30] width 164 height 229
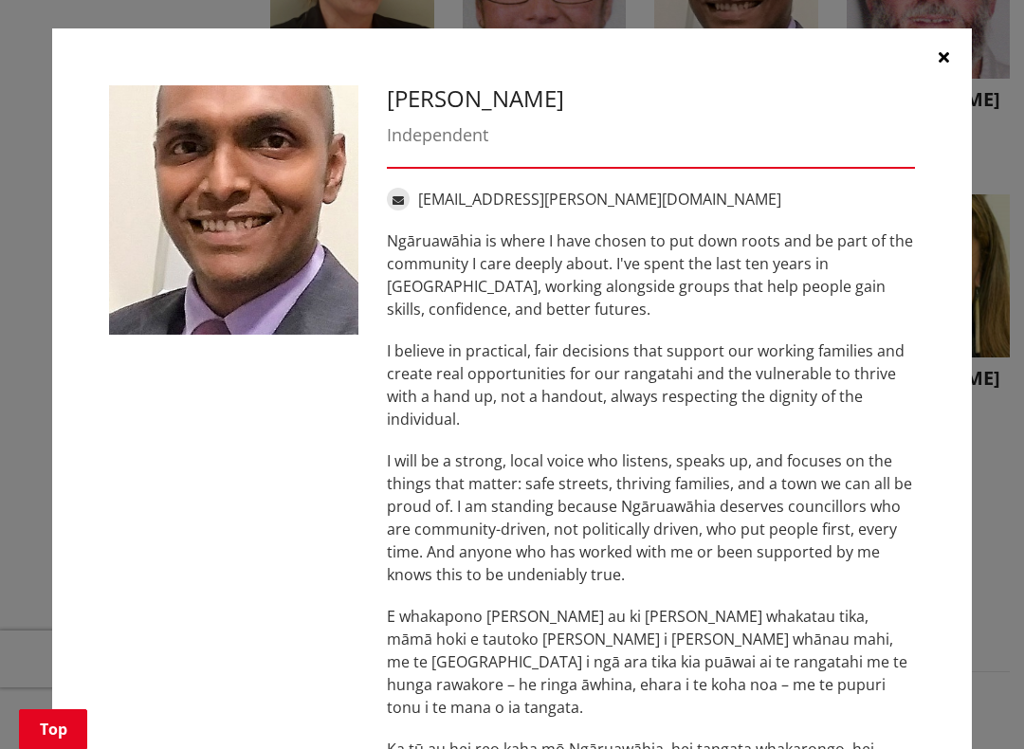
click at [954, 18] on div "[PERSON_NAME] Independent [EMAIL_ADDRESS][PERSON_NAME][DOMAIN_NAME] [GEOGRAPHIC…" at bounding box center [512, 489] width 948 height 978
click at [930, 46] on button "button" at bounding box center [943, 56] width 57 height 57
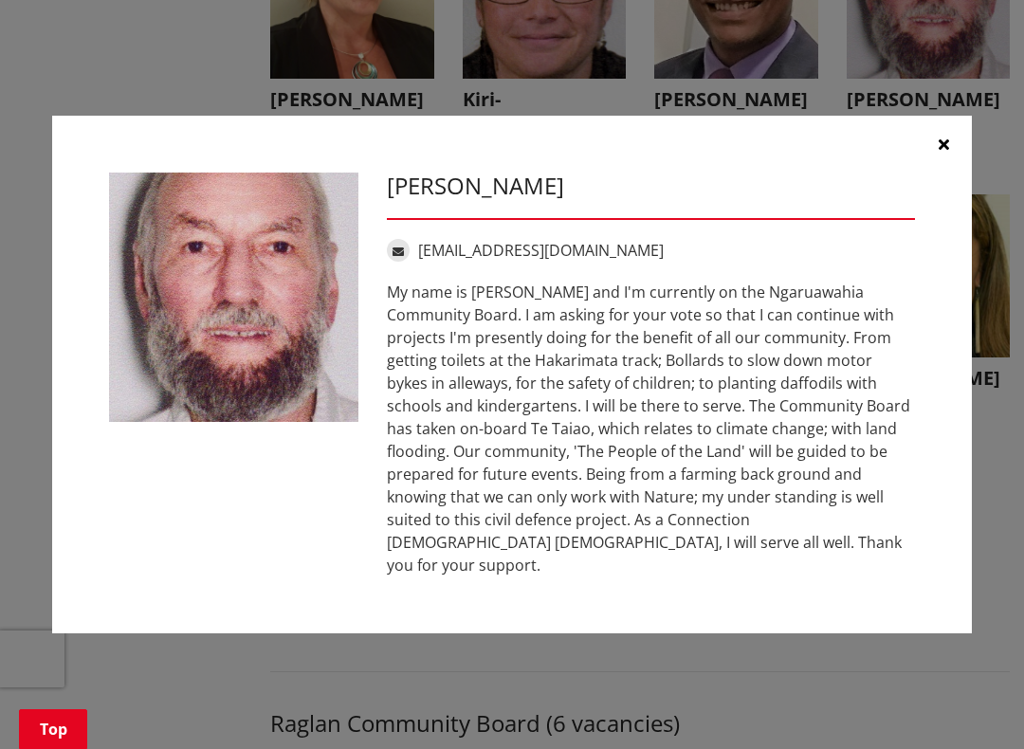
click at [956, 142] on button "button" at bounding box center [943, 144] width 57 height 57
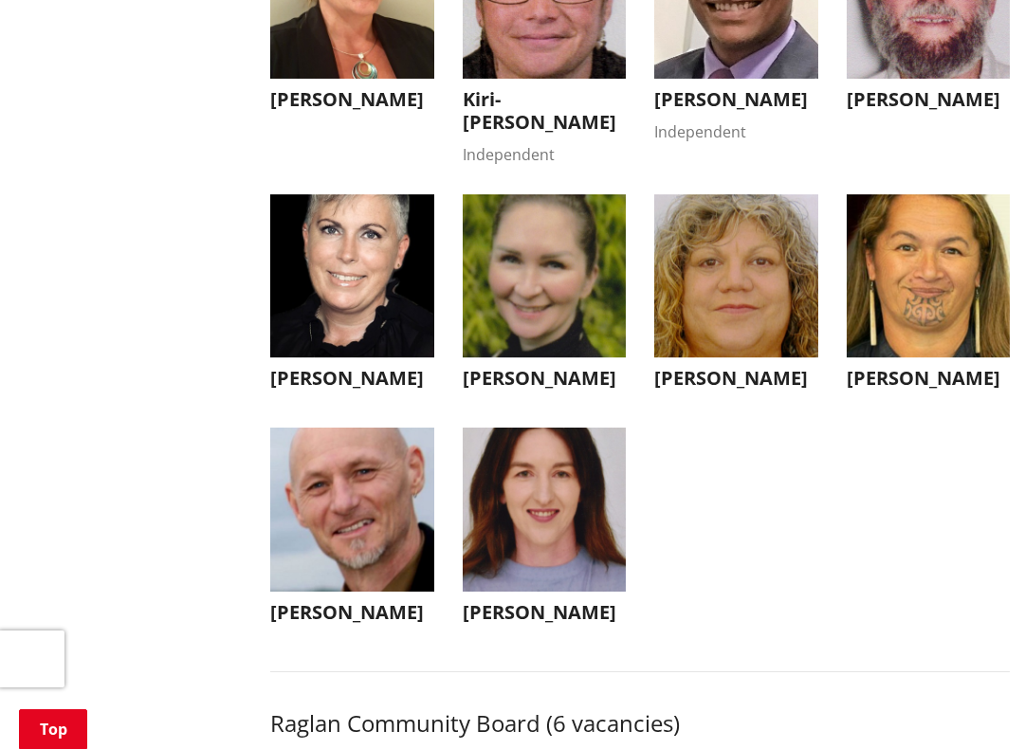
click at [726, 358] on img "button" at bounding box center [736, 276] width 164 height 164
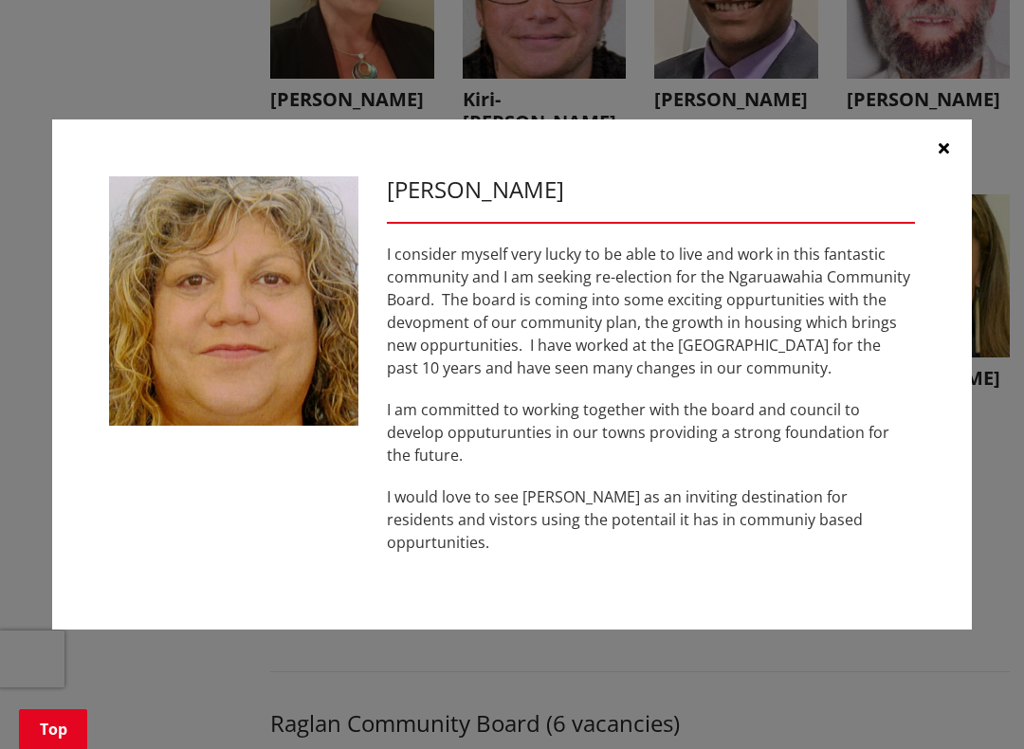
click at [938, 176] on button "button" at bounding box center [943, 147] width 57 height 57
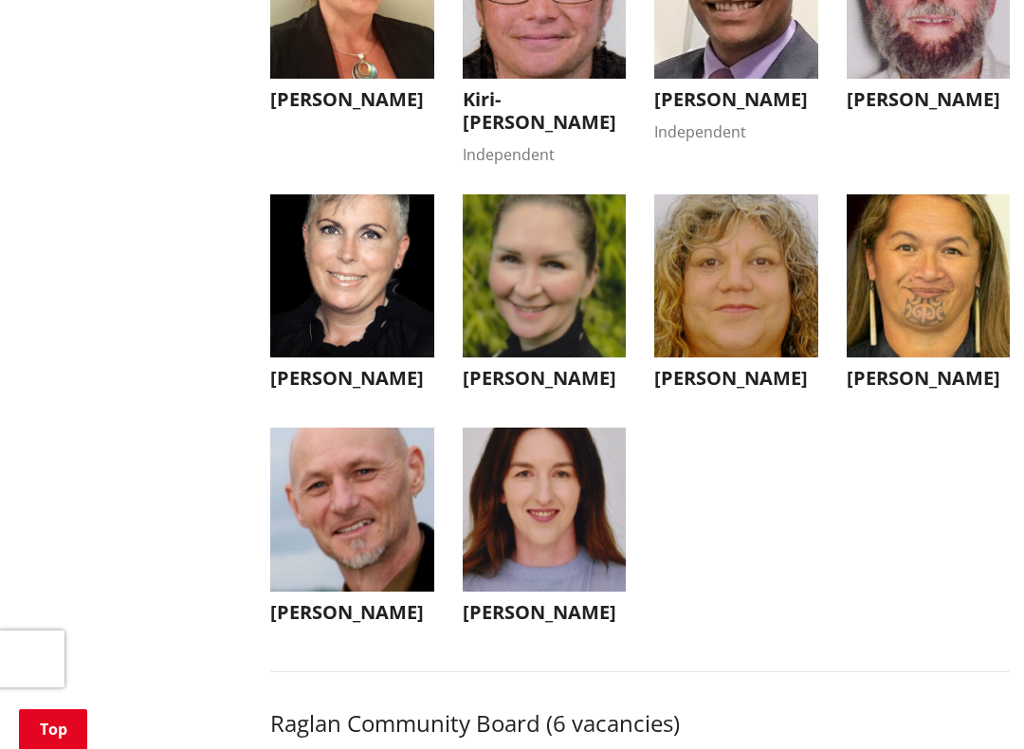
click at [338, 358] on img "button" at bounding box center [352, 276] width 164 height 164
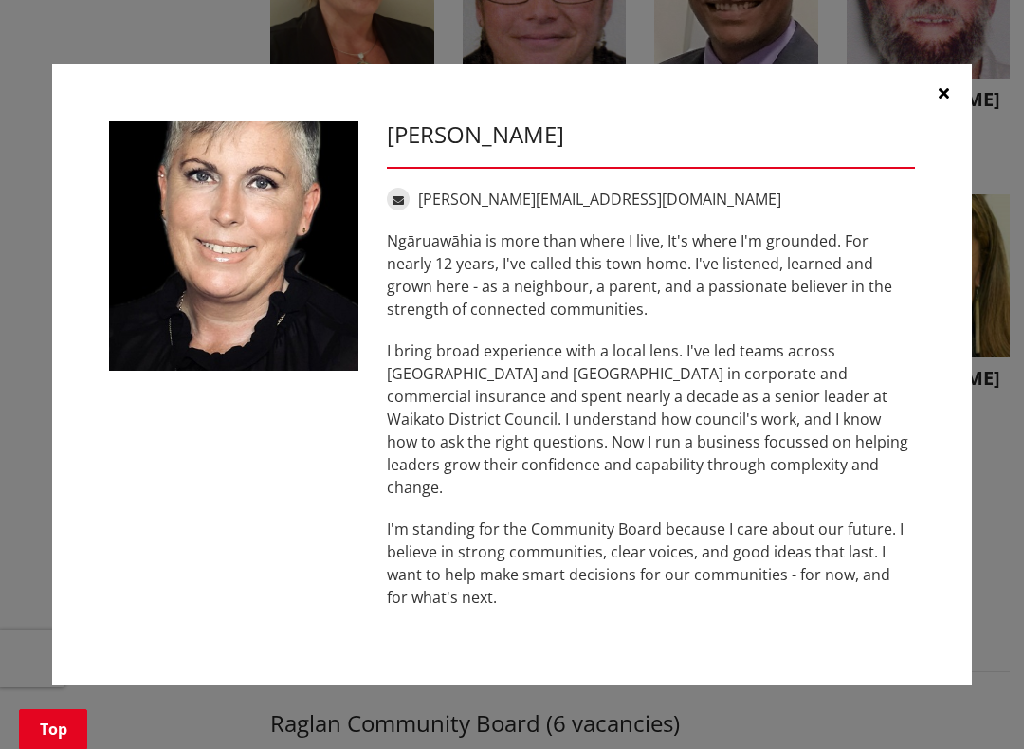
click at [949, 98] on button "button" at bounding box center [943, 92] width 57 height 57
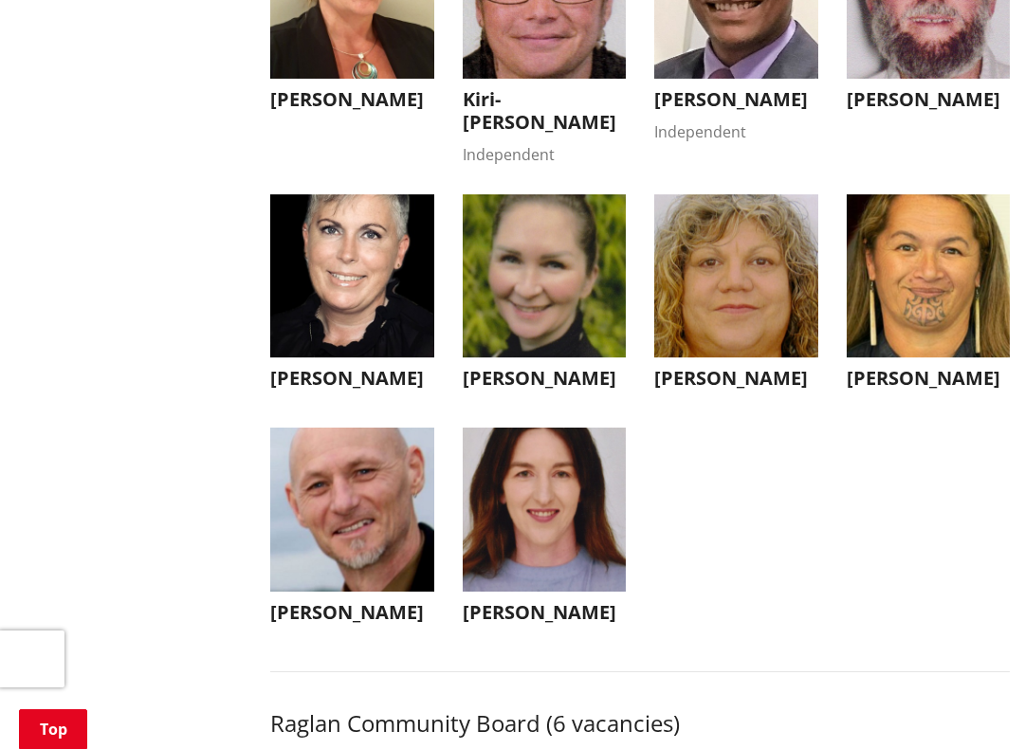
click at [923, 358] on img "button" at bounding box center [929, 276] width 164 height 164
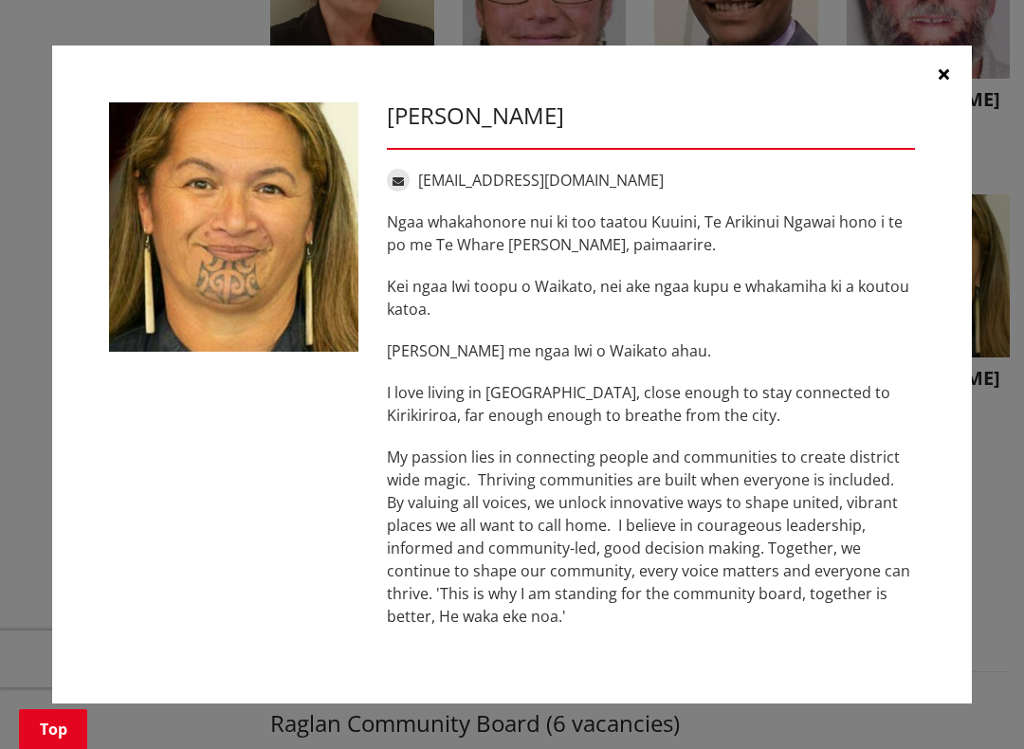
click at [941, 65] on button "button" at bounding box center [943, 74] width 57 height 57
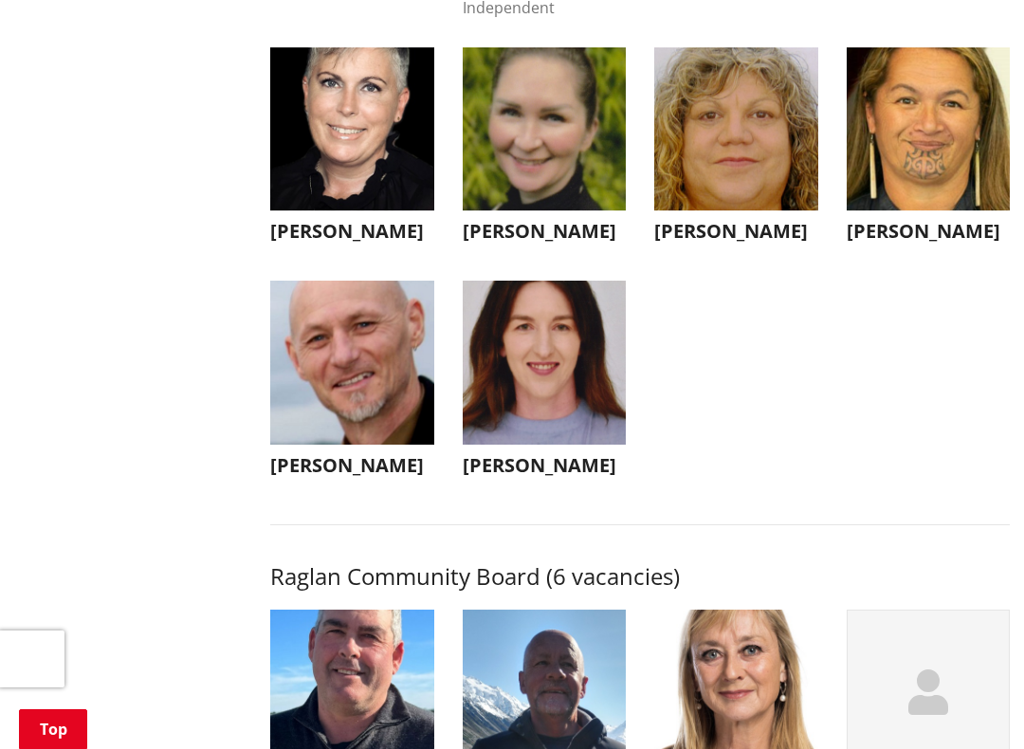
scroll to position [5991, 0]
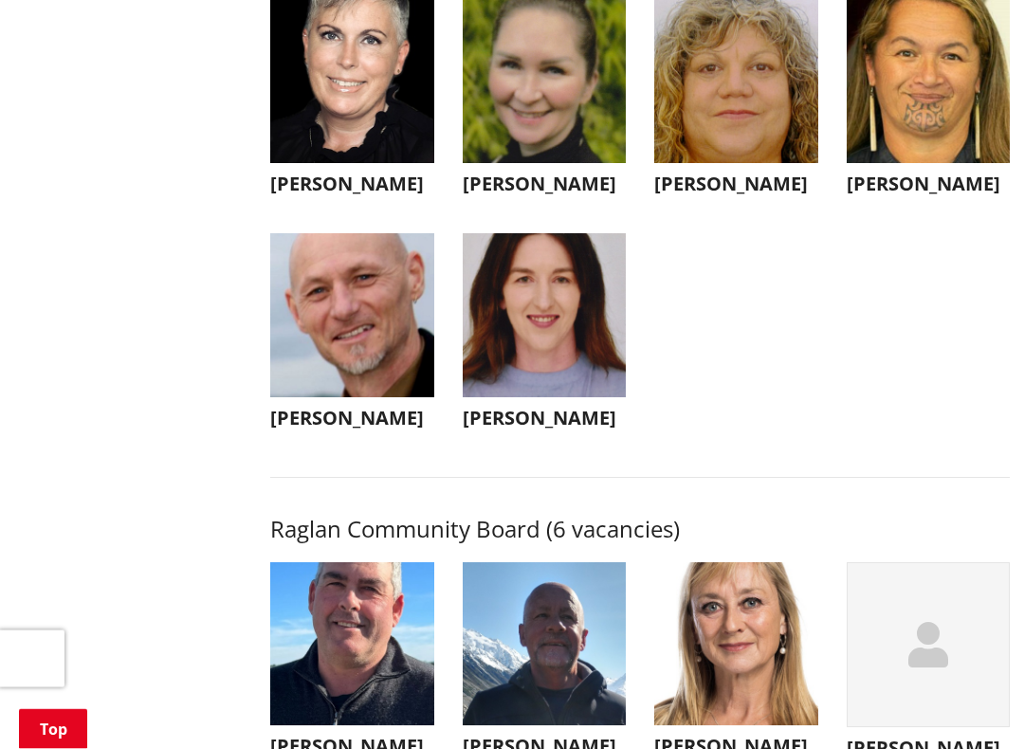
click at [553, 398] on img "button" at bounding box center [545, 316] width 164 height 164
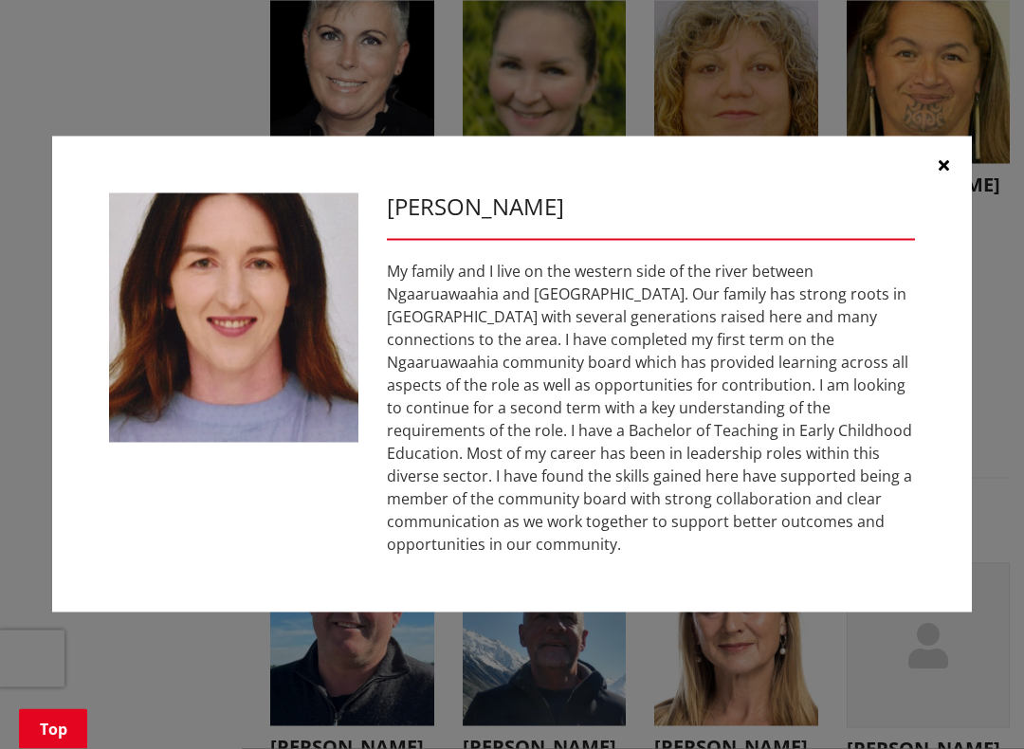
scroll to position [5992, 0]
click at [571, 571] on div "[PERSON_NAME]" at bounding box center [512, 375] width 920 height 477
click at [592, 558] on div "[PERSON_NAME]" at bounding box center [512, 375] width 920 height 477
click at [949, 163] on button "button" at bounding box center [943, 165] width 57 height 57
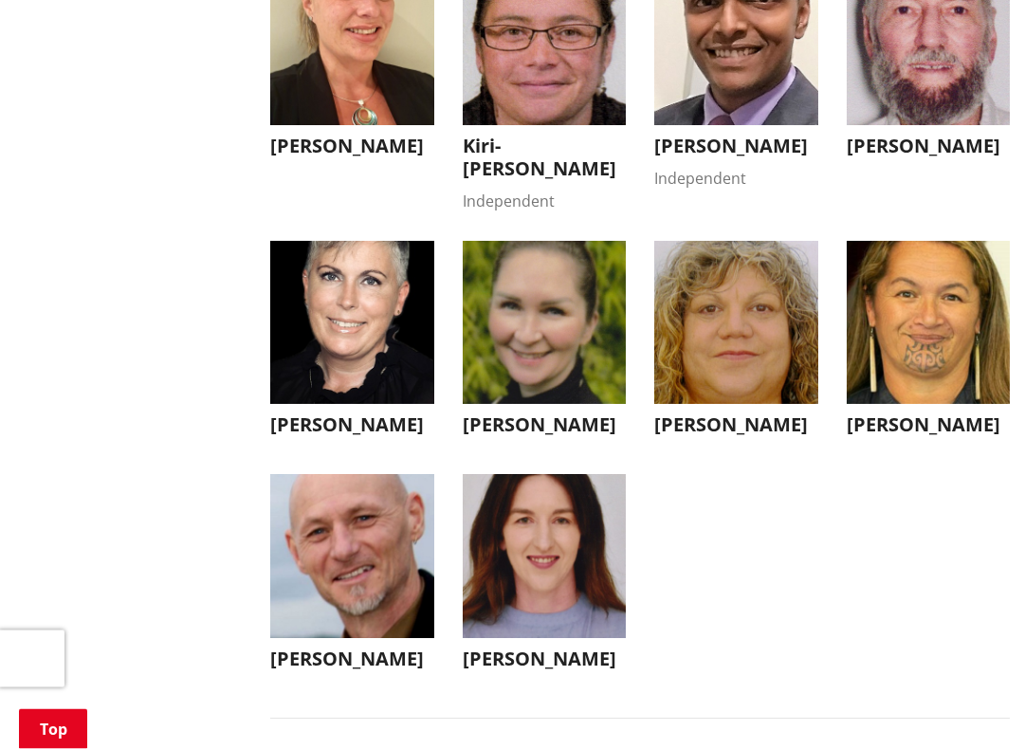
scroll to position [5752, 0]
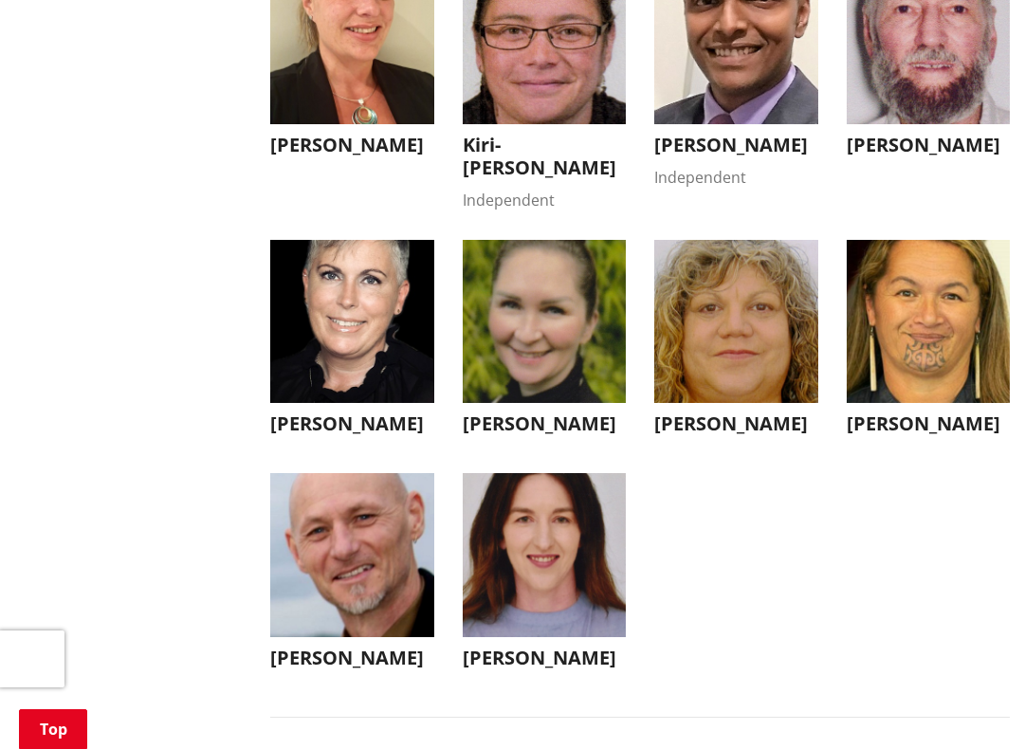
click at [556, 124] on img "button" at bounding box center [545, 42] width 164 height 164
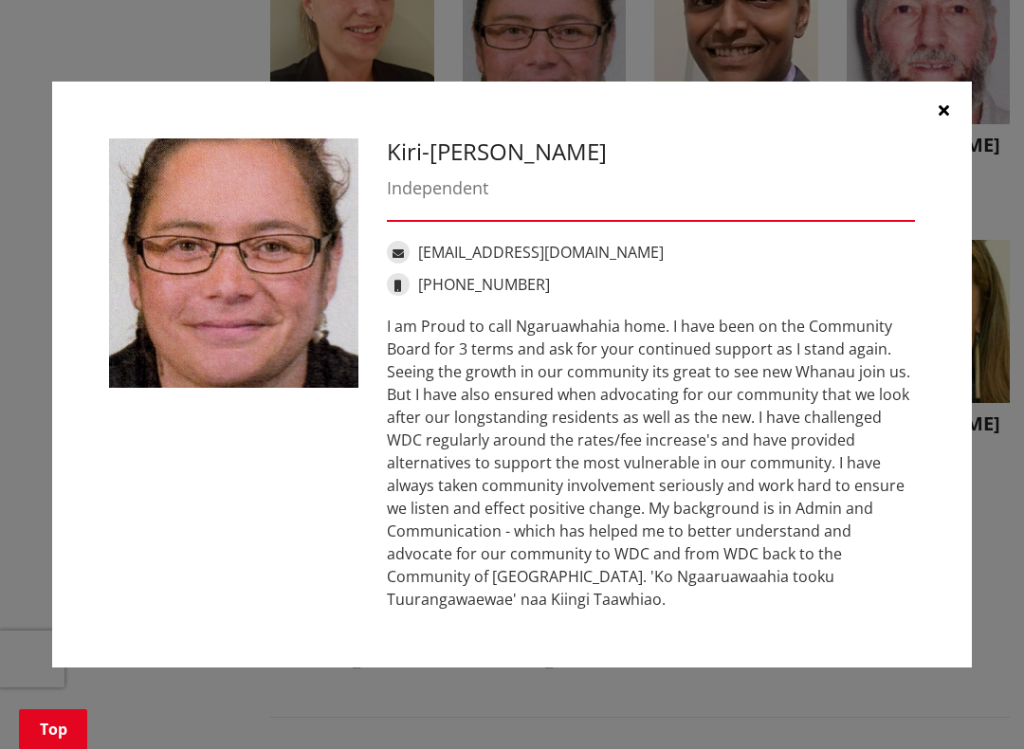
click at [953, 112] on button "button" at bounding box center [943, 110] width 57 height 57
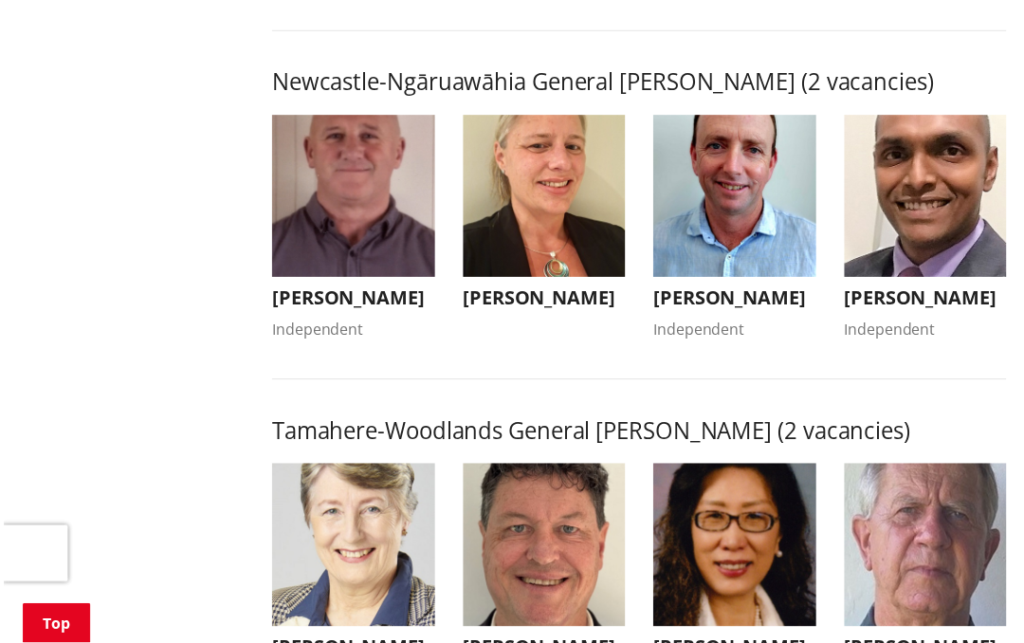
scroll to position [1550, 0]
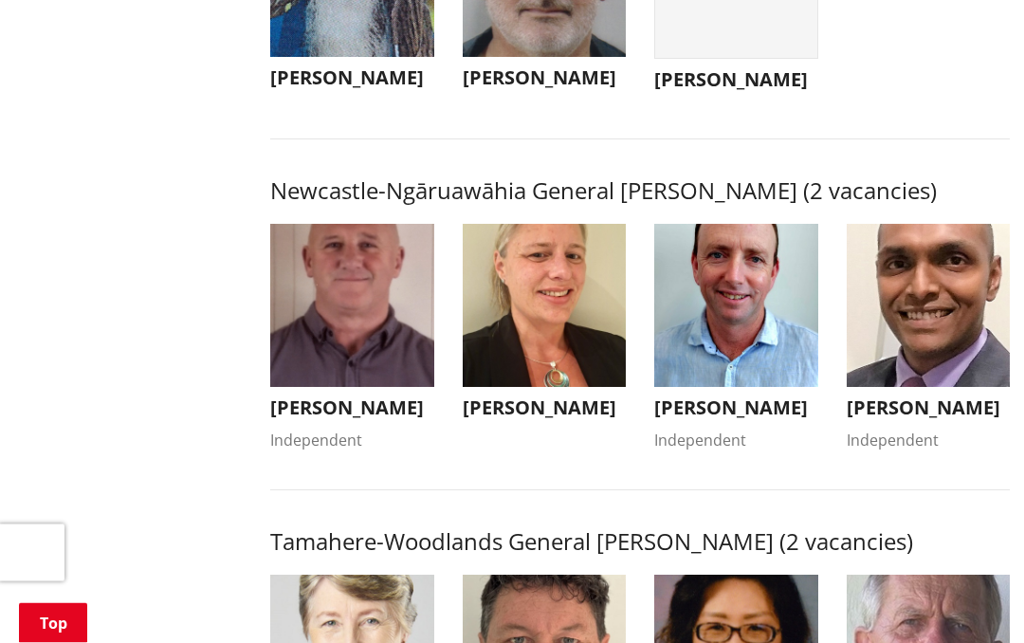
click at [739, 389] on img "button" at bounding box center [736, 307] width 164 height 164
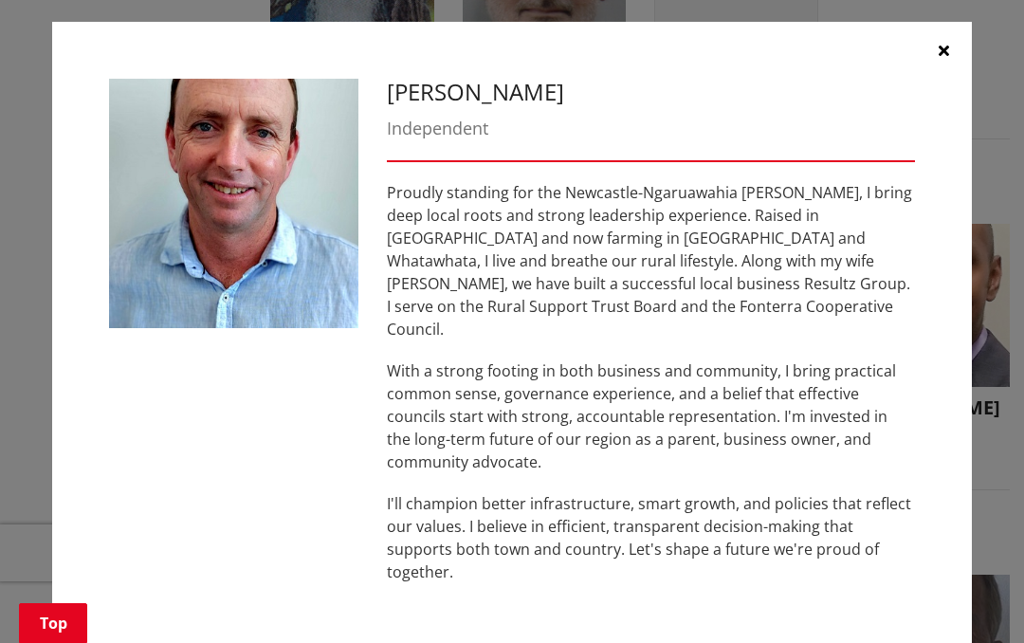
scroll to position [5, 0]
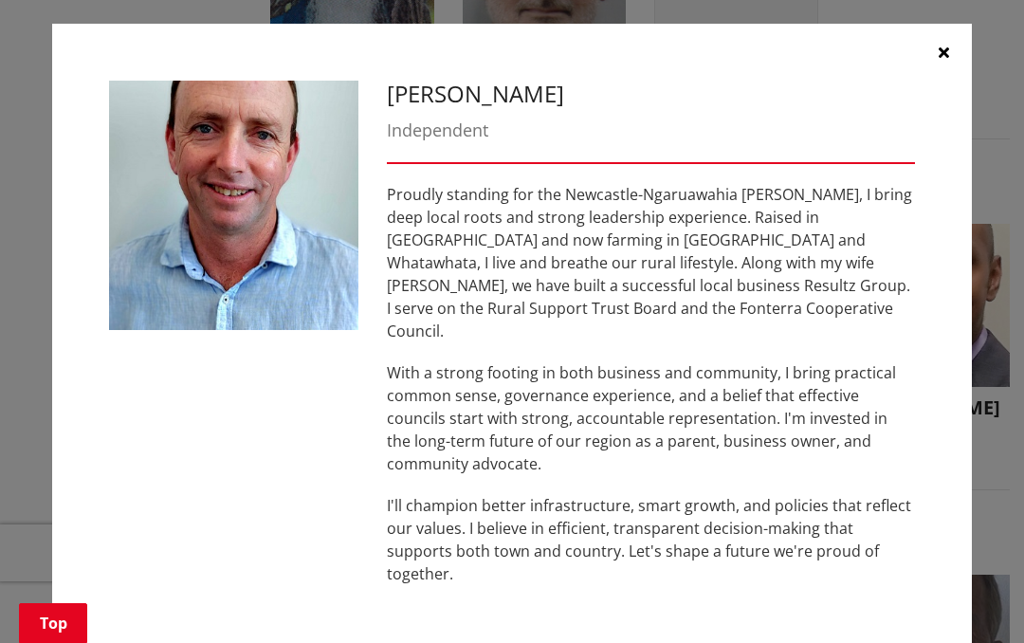
click at [946, 45] on icon "button" at bounding box center [944, 52] width 10 height 15
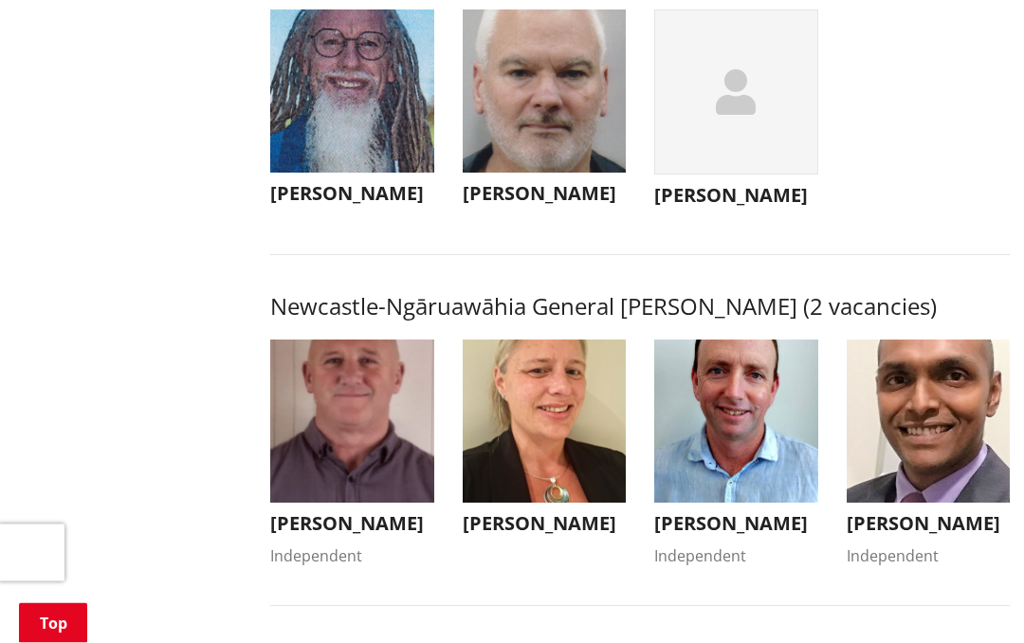
click at [327, 504] on img "button" at bounding box center [352, 422] width 164 height 164
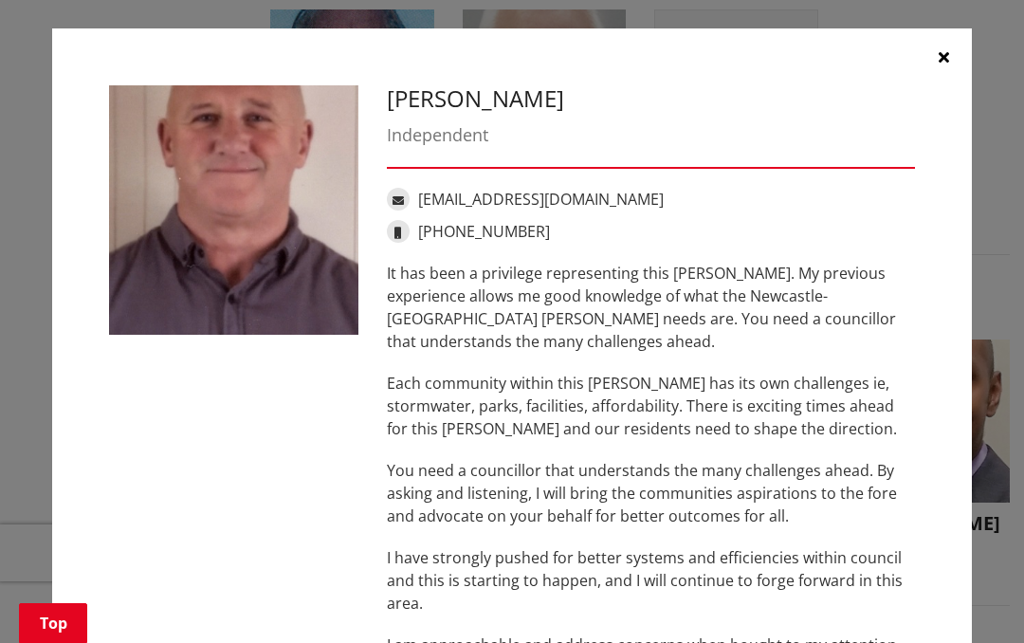
scroll to position [0, 0]
click at [934, 59] on button "button" at bounding box center [943, 56] width 57 height 57
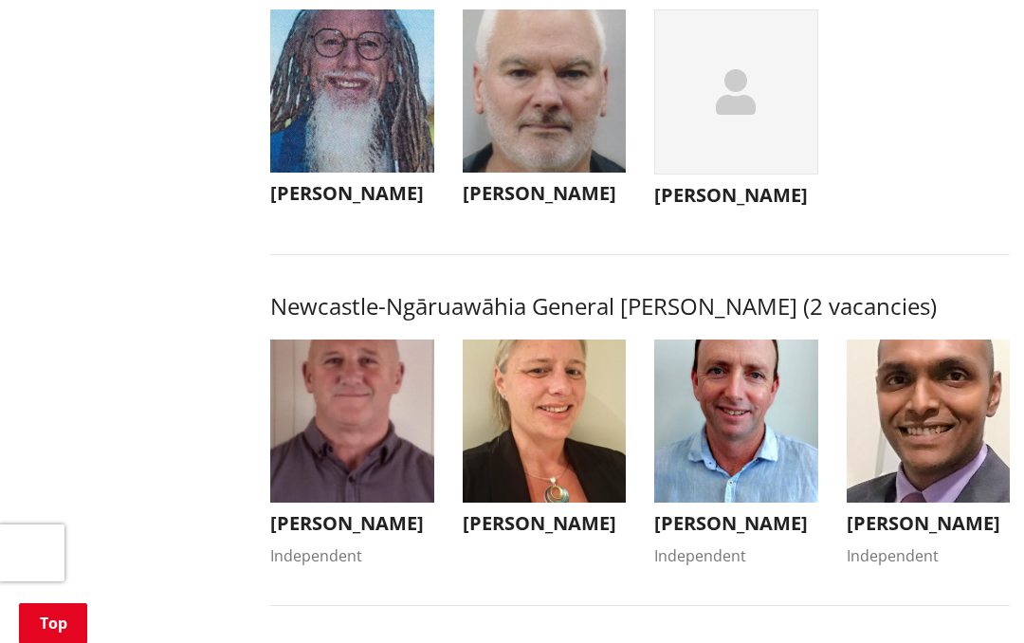
click at [339, 174] on img "button" at bounding box center [352, 91] width 164 height 164
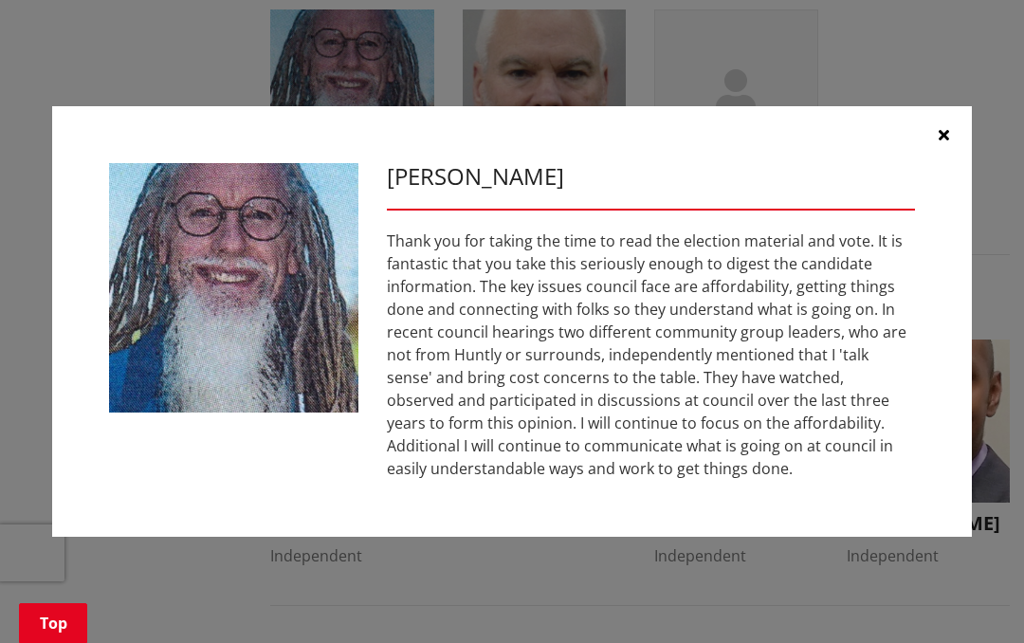
click at [959, 118] on button "button" at bounding box center [943, 134] width 57 height 57
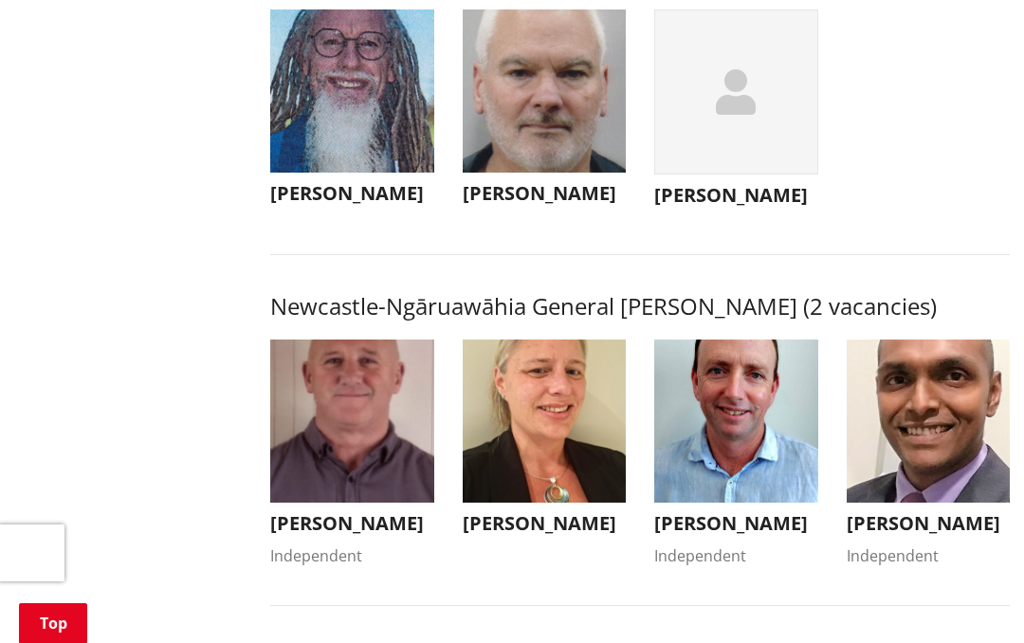
click at [561, 174] on img "button" at bounding box center [545, 91] width 164 height 164
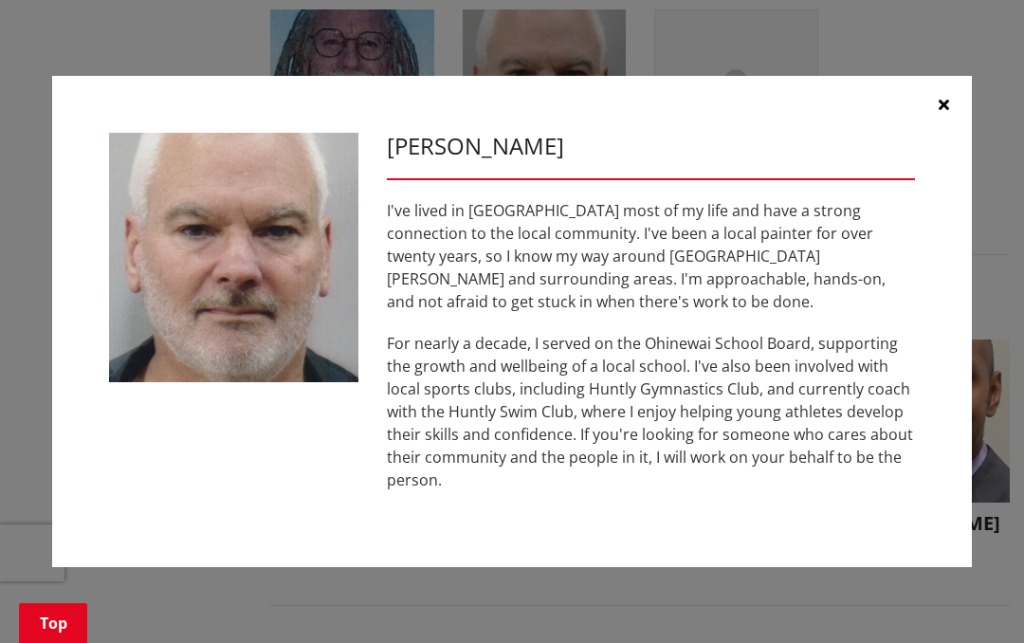
click at [953, 97] on button "button" at bounding box center [943, 104] width 57 height 57
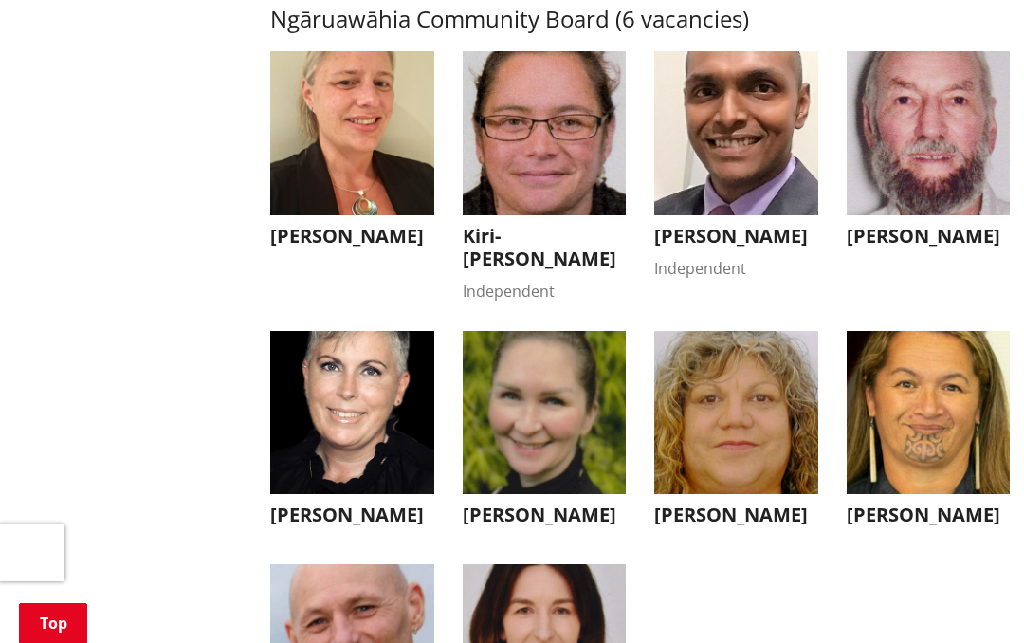
scroll to position [5646, 0]
